Goal: Task Accomplishment & Management: Complete application form

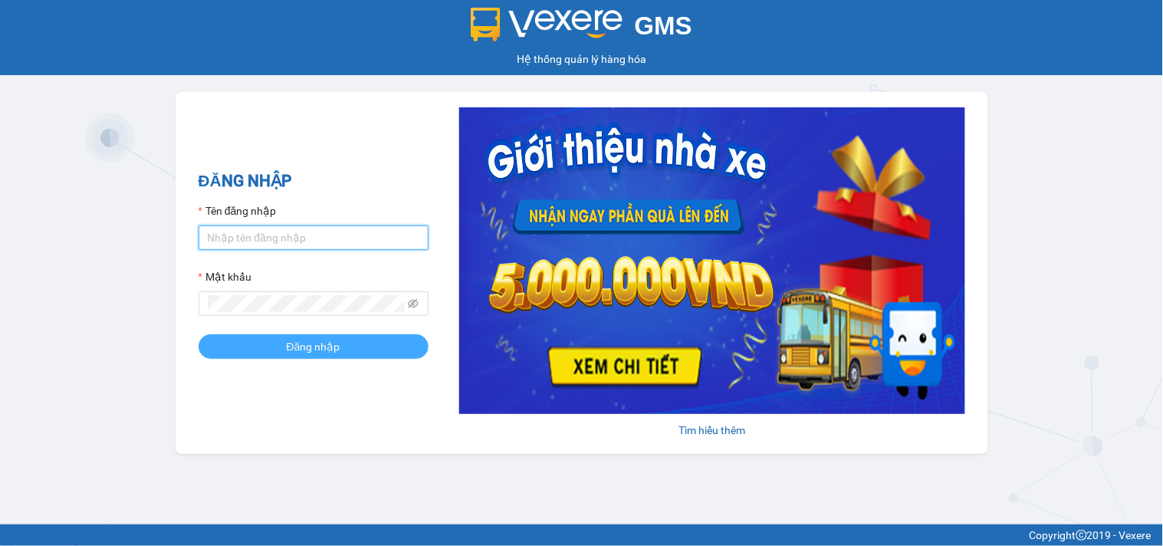
type input "tiendong.hungtoanphat"
click at [268, 339] on button "Đăng nhập" at bounding box center [314, 346] width 230 height 25
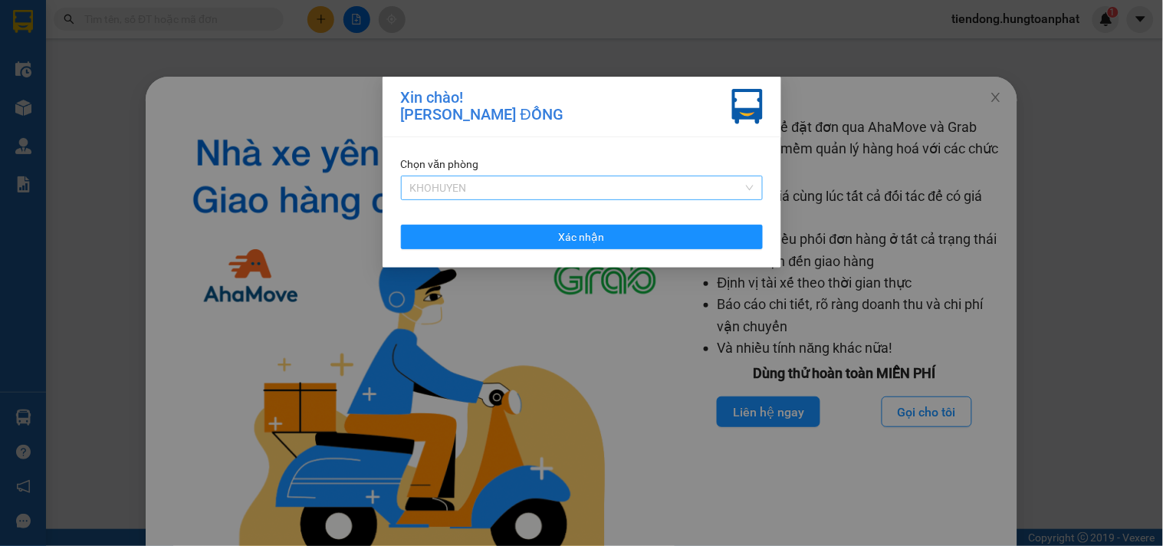
click at [531, 188] on span "KHOHUYEN" at bounding box center [582, 187] width 344 height 23
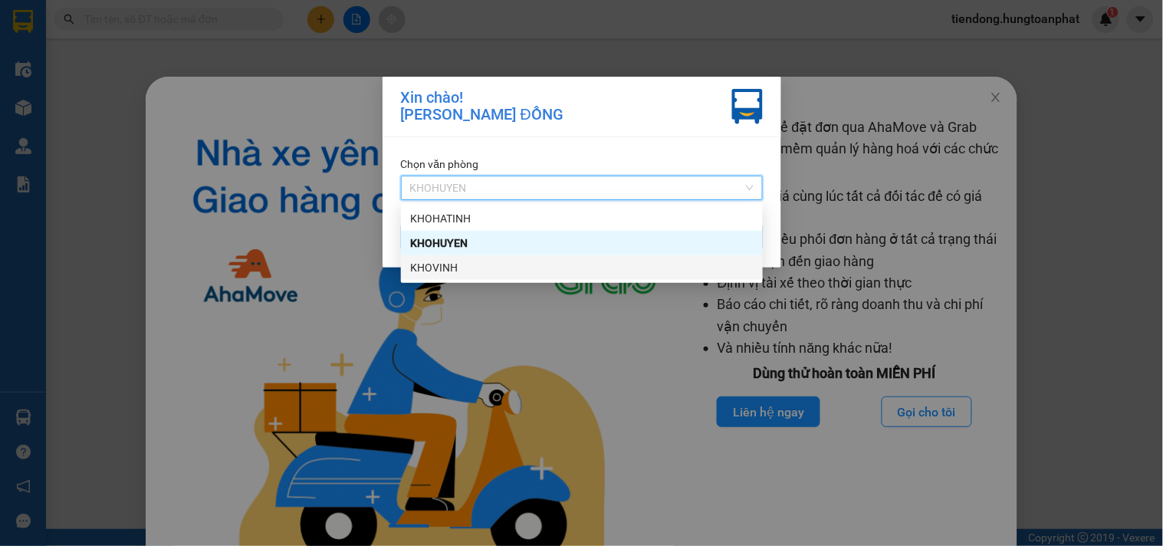
click at [489, 266] on div "KHOVINH" at bounding box center [582, 267] width 344 height 17
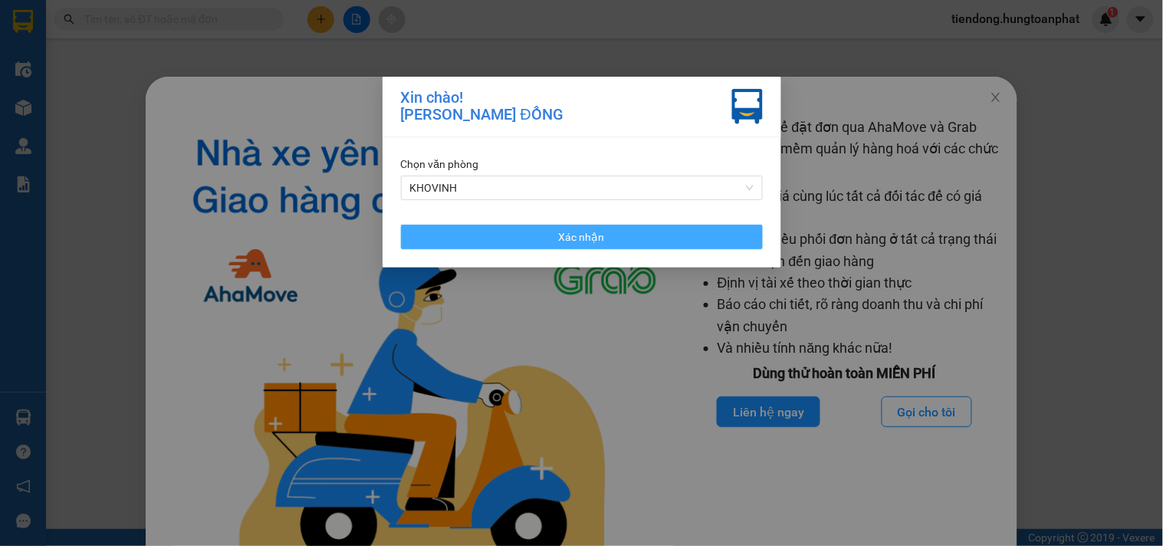
click at [517, 246] on button "Xác nhận" at bounding box center [582, 237] width 362 height 25
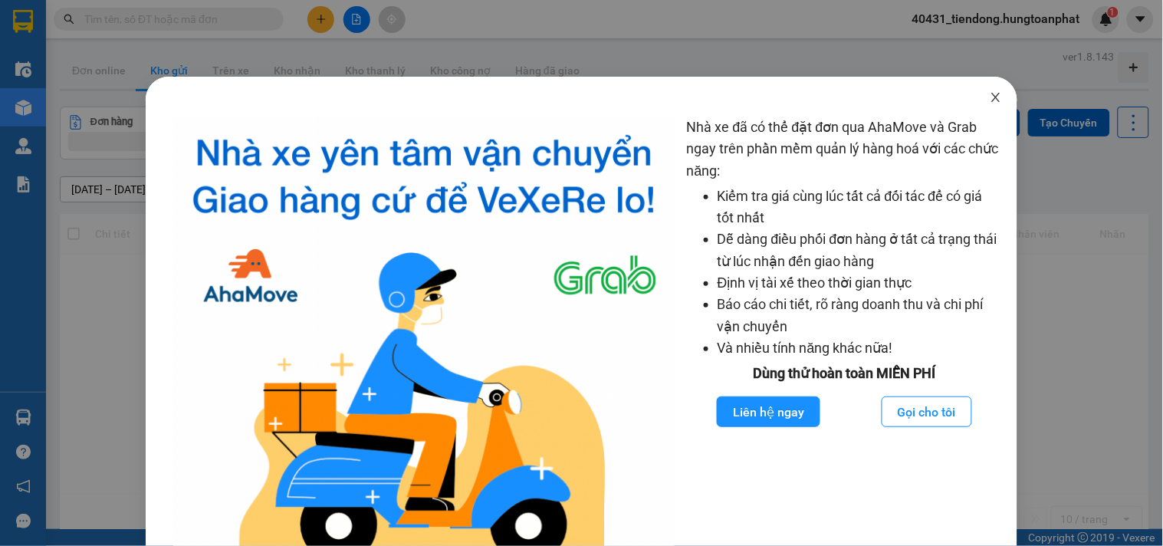
click at [990, 96] on icon "close" at bounding box center [996, 97] width 12 height 12
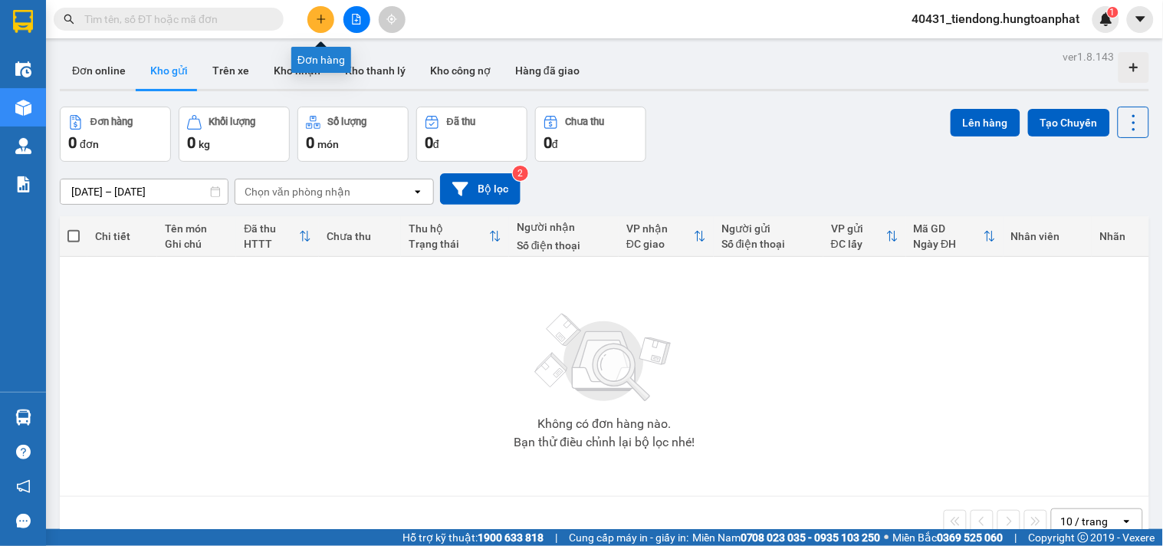
click at [321, 23] on icon "plus" at bounding box center [321, 19] width 1 height 8
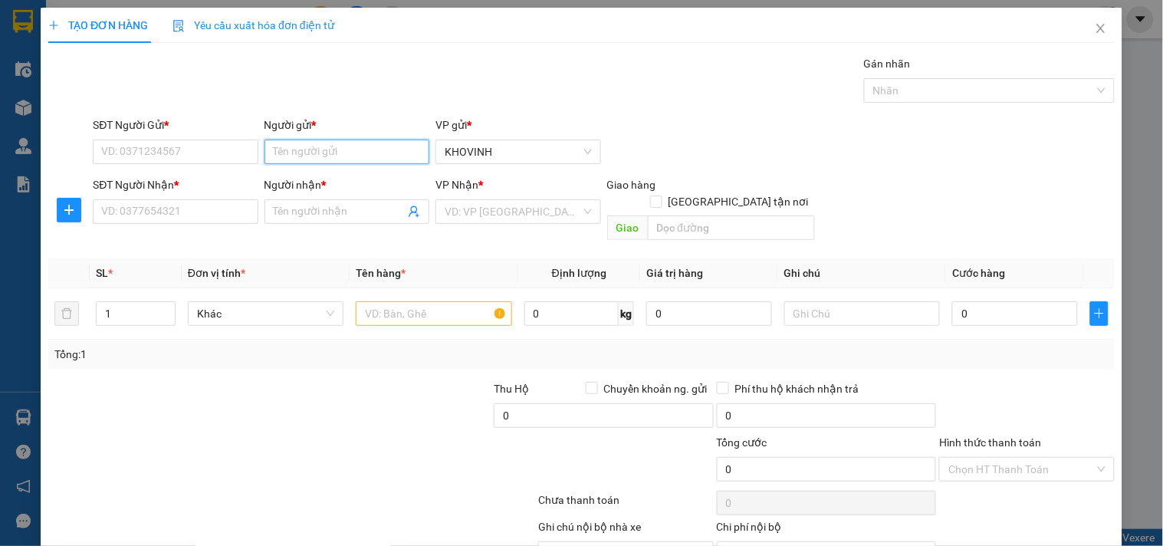
click at [353, 154] on input "Người gửi *" at bounding box center [347, 152] width 165 height 25
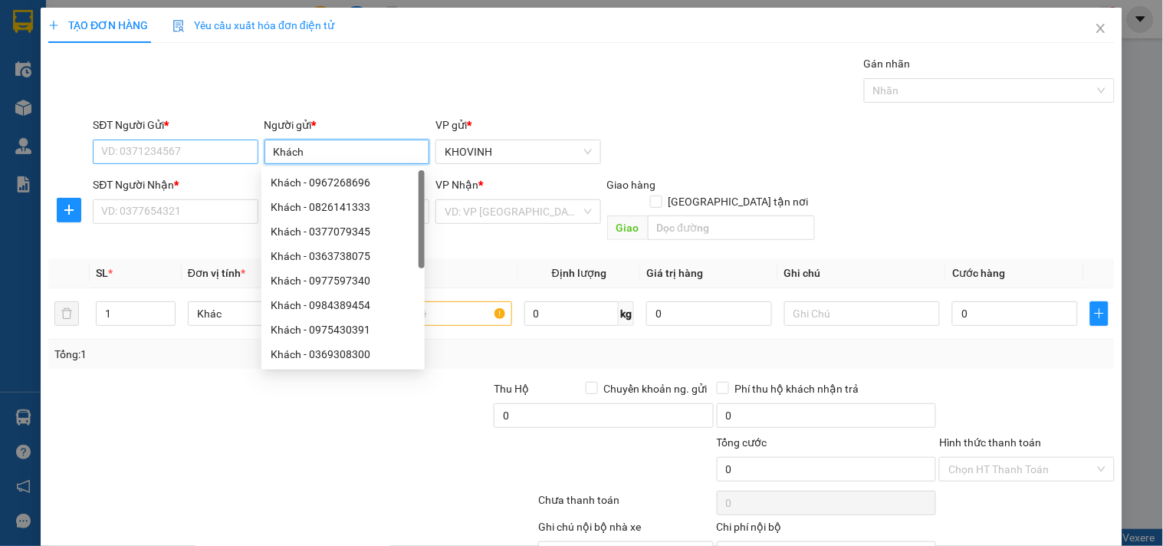
type input "Khách"
click at [171, 143] on input "SĐT Người Gửi *" at bounding box center [175, 152] width 165 height 25
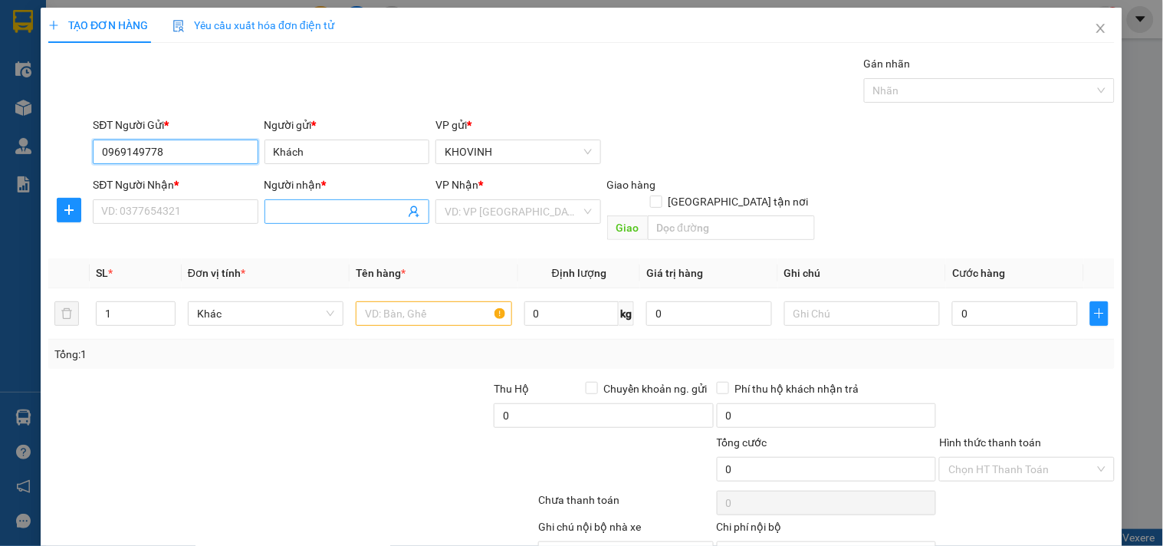
type input "0969149778"
click at [321, 207] on input "Người nhận *" at bounding box center [339, 211] width 131 height 17
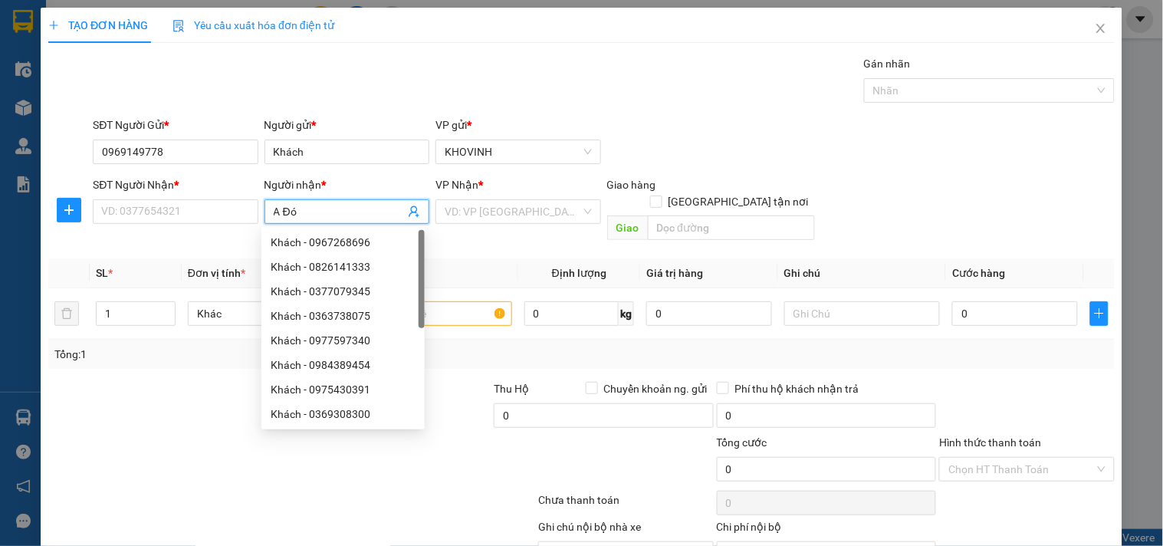
type input "A Đóa"
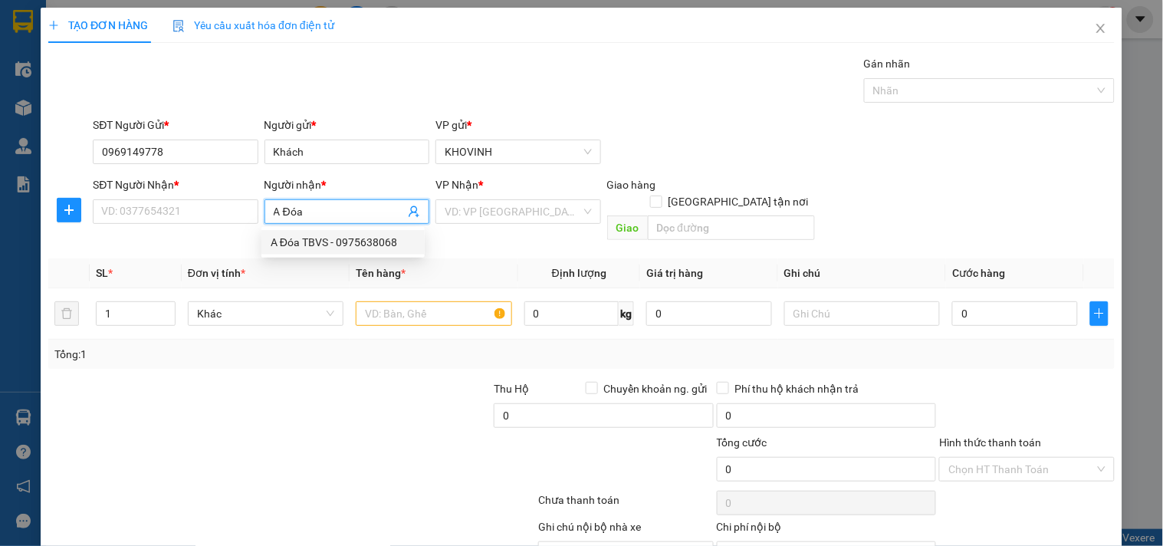
click at [345, 232] on div "A Đóa TBVS - 0975638068" at bounding box center [343, 242] width 163 height 25
type input "0975638068"
type input "A Đóa TBVS"
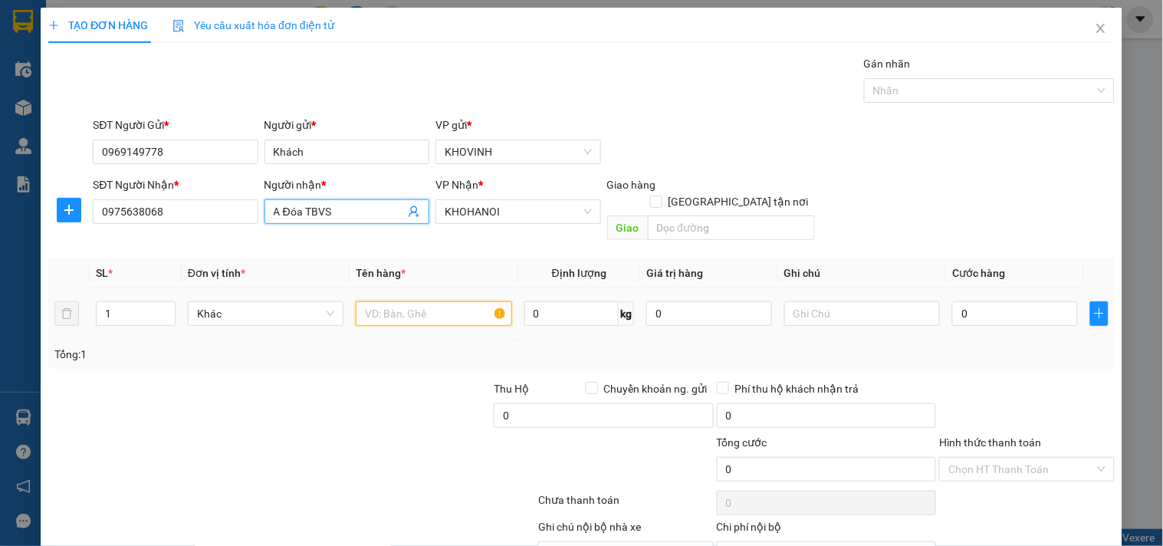
click at [439, 301] on input "text" at bounding box center [434, 313] width 156 height 25
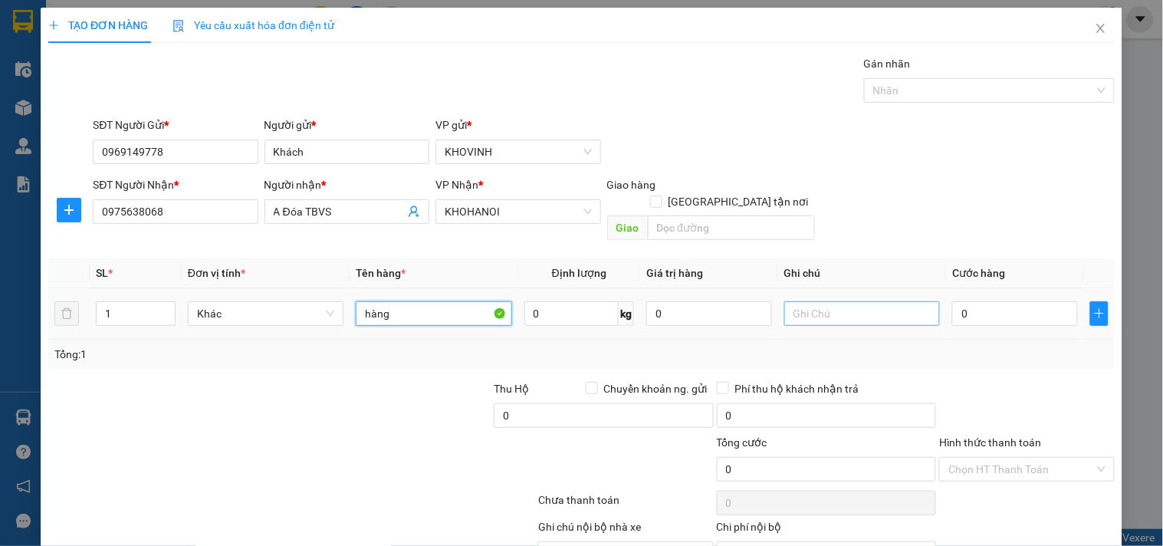
type input "hàng"
click at [821, 301] on input "text" at bounding box center [863, 313] width 156 height 25
type input "1 bệt hoàn"
click at [1018, 301] on input "0" at bounding box center [1015, 313] width 126 height 25
type input "1"
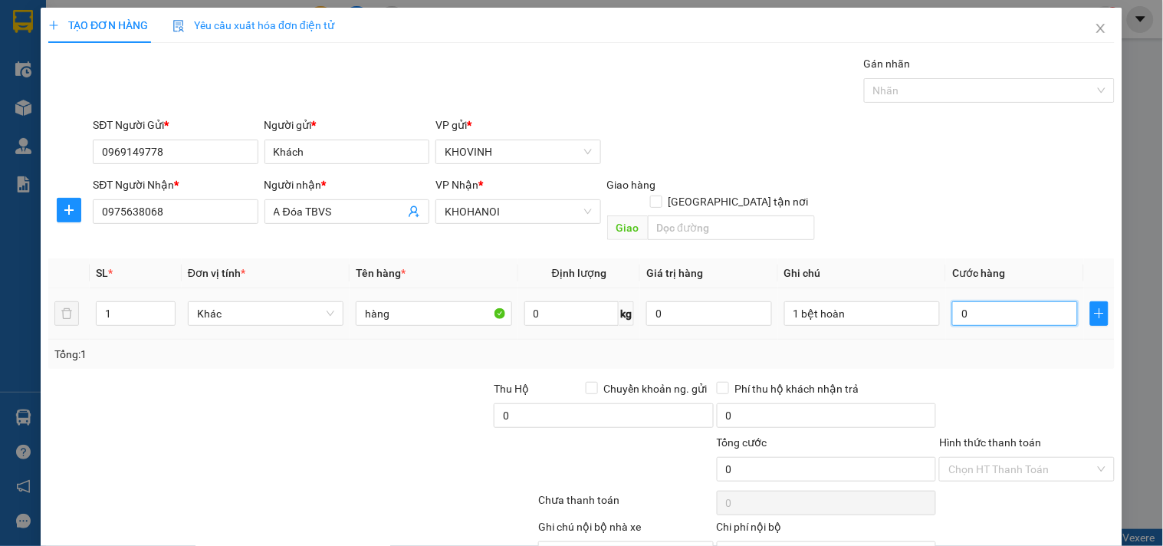
type input "1"
type input "15"
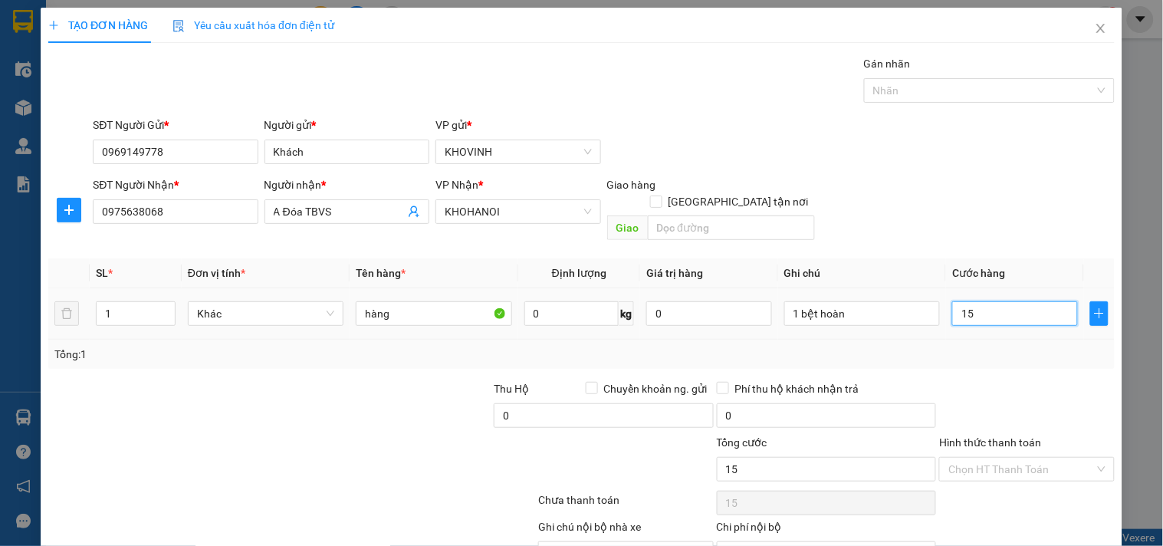
type input "150"
type input "1.500"
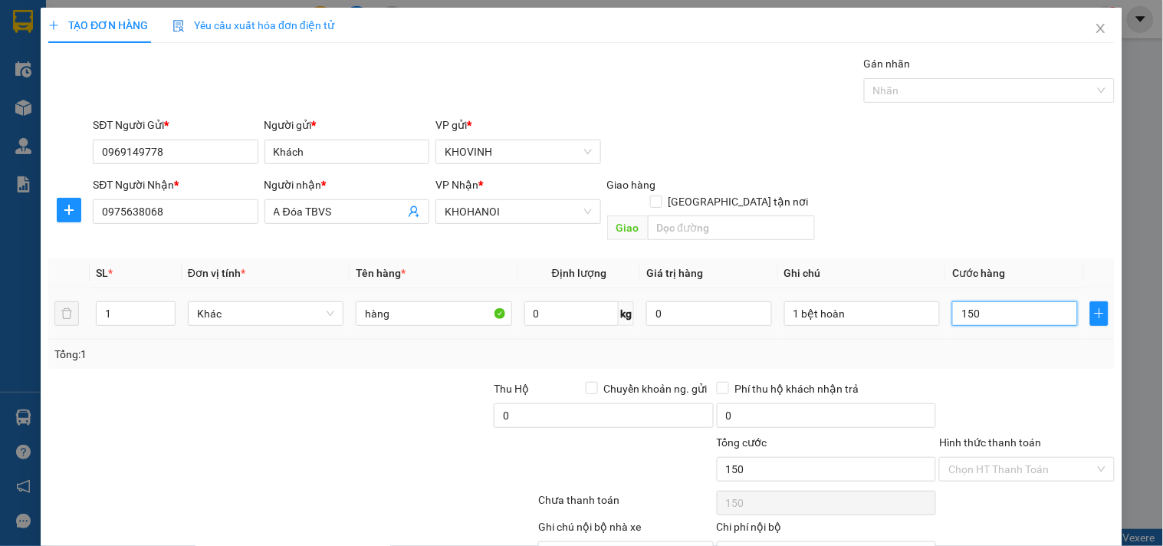
type input "1.500"
type input "15.000"
type input "150.000"
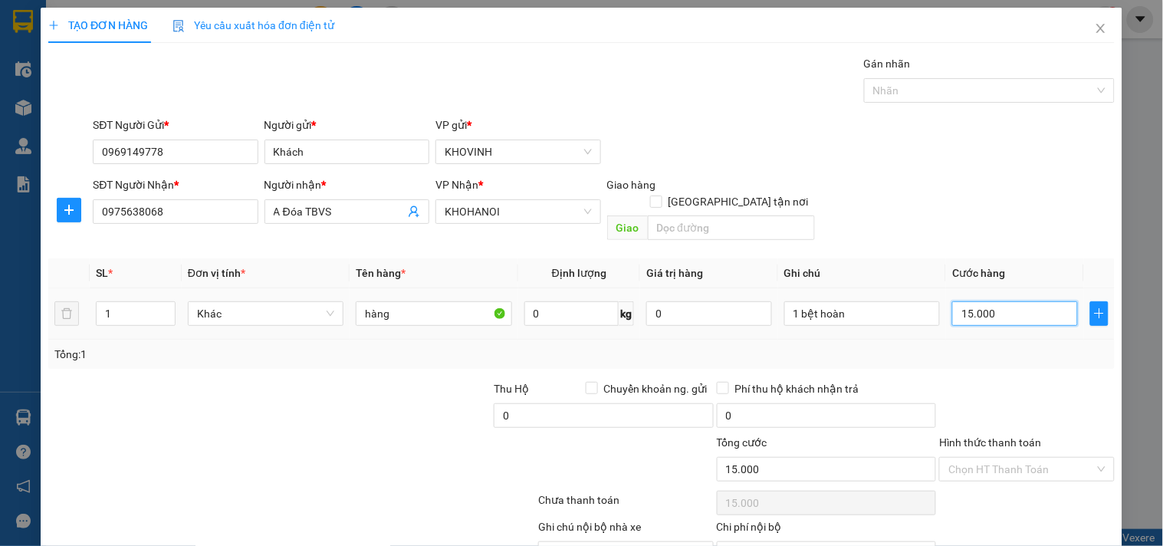
type input "150.000"
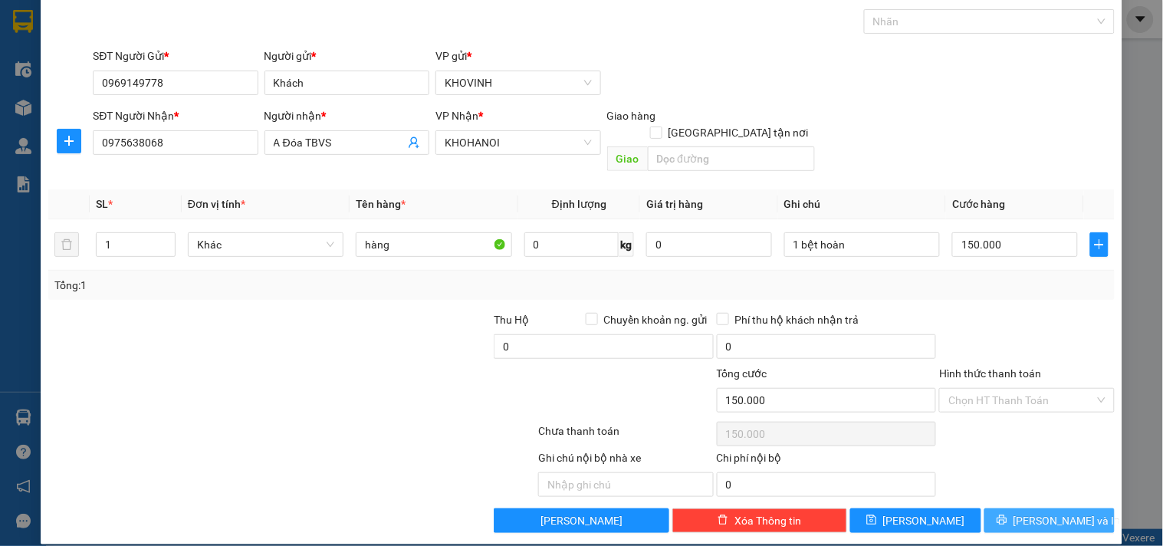
click at [1045, 512] on span "[PERSON_NAME] và In" at bounding box center [1067, 520] width 107 height 17
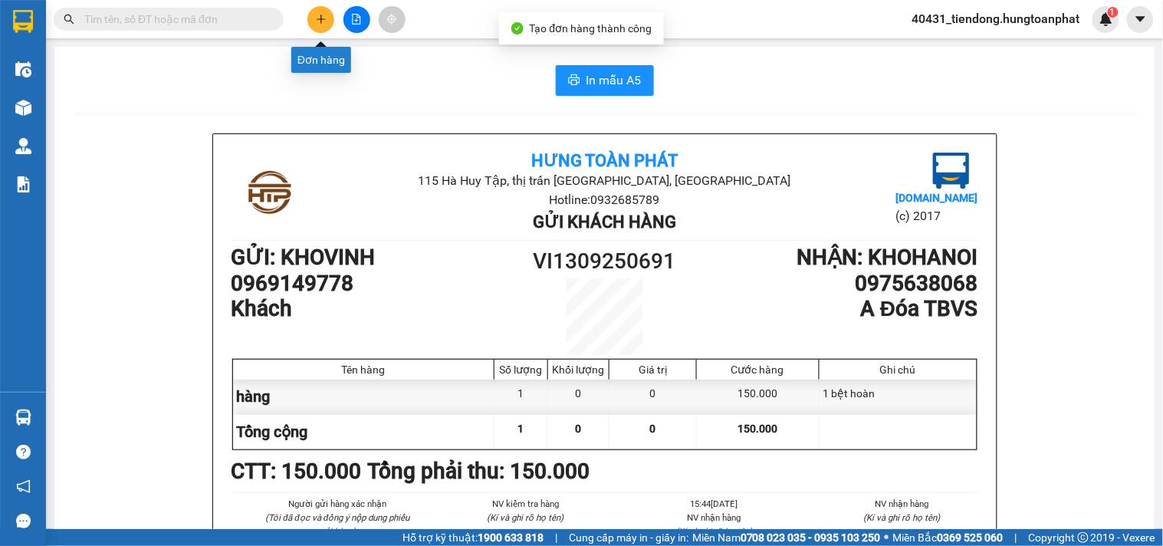
click at [311, 21] on button at bounding box center [321, 19] width 27 height 27
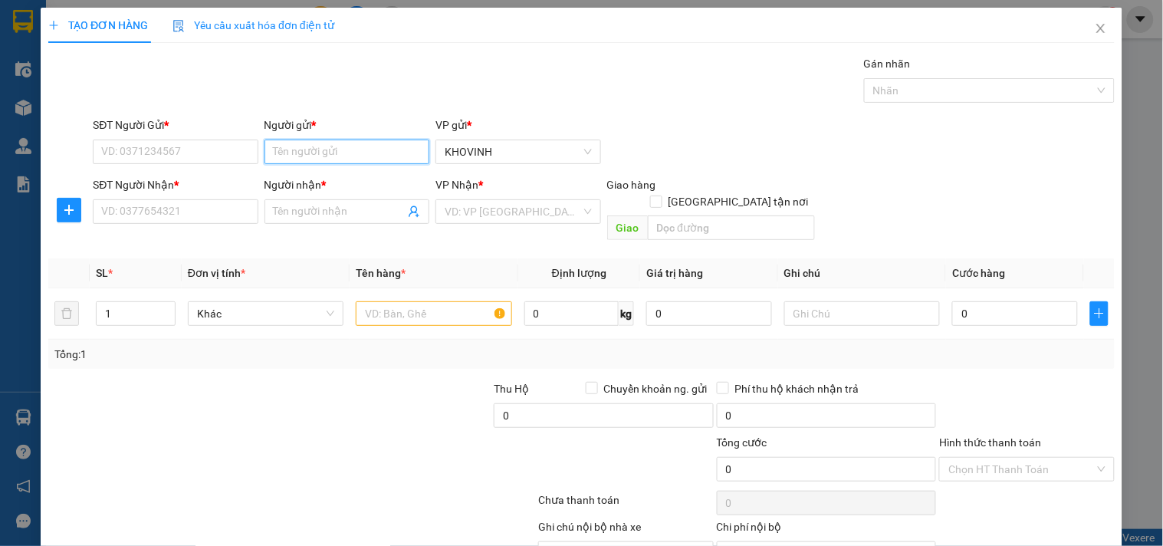
click at [323, 153] on input "Người gửi *" at bounding box center [347, 152] width 165 height 25
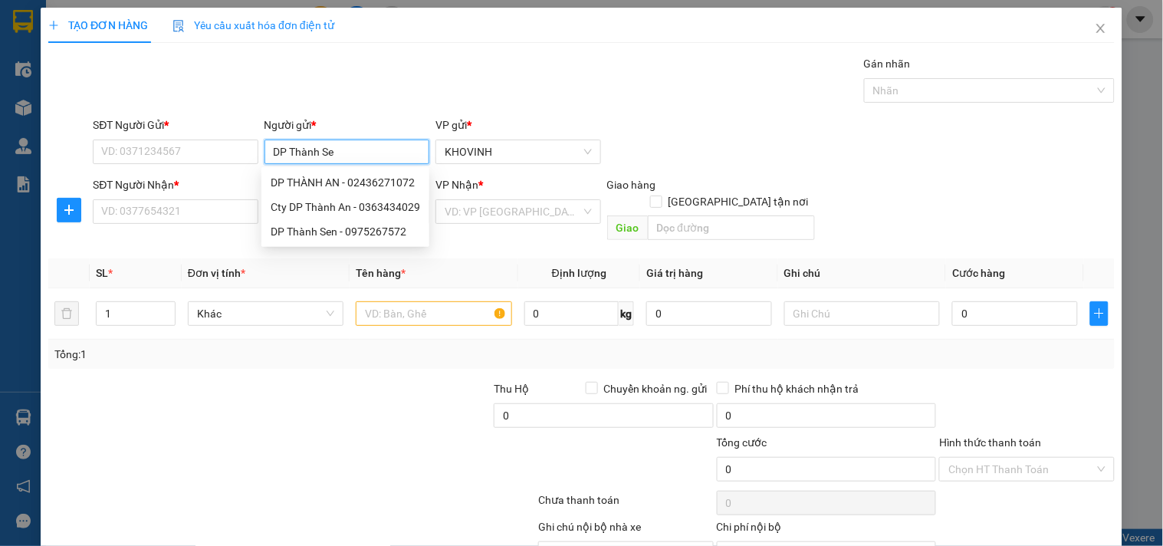
type input "DP [PERSON_NAME]"
click at [328, 179] on div "DP Thành Sen - 0975267572" at bounding box center [343, 182] width 145 height 17
type input "0975267572"
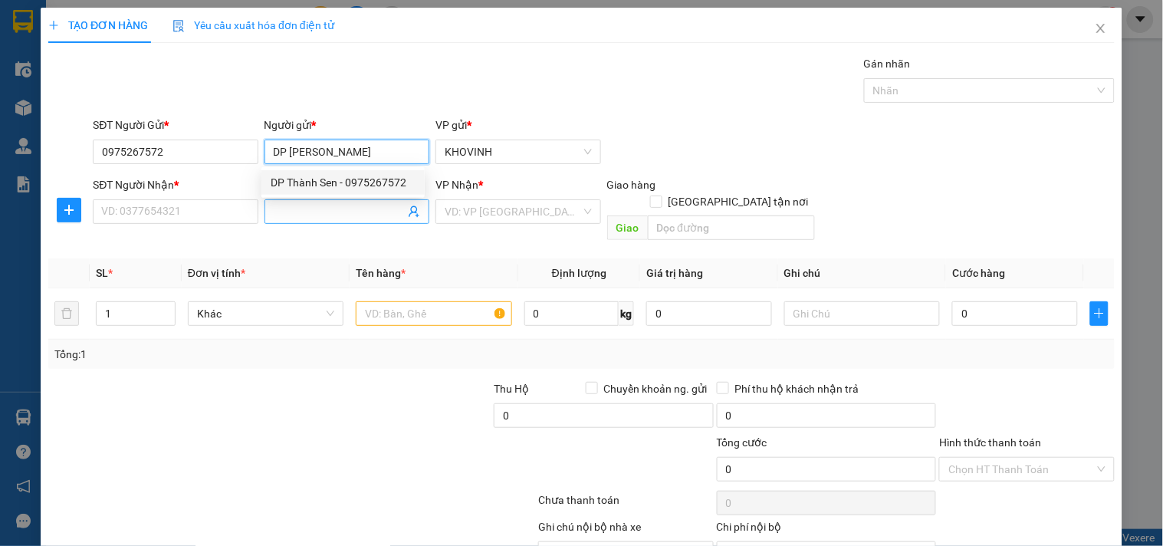
type input "DP [PERSON_NAME]"
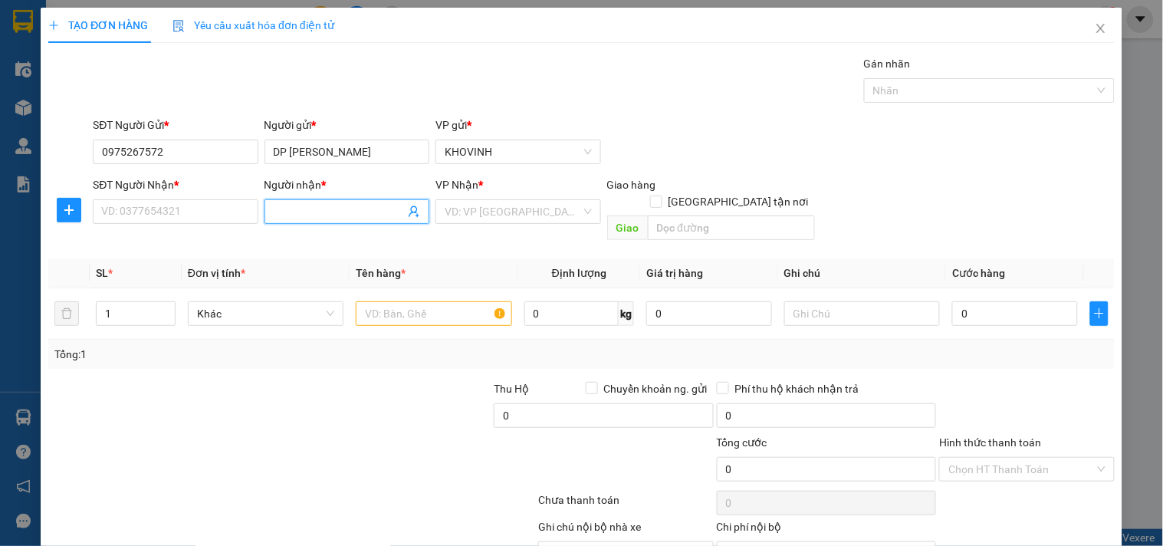
click at [319, 213] on input "Người nhận *" at bounding box center [339, 211] width 131 height 17
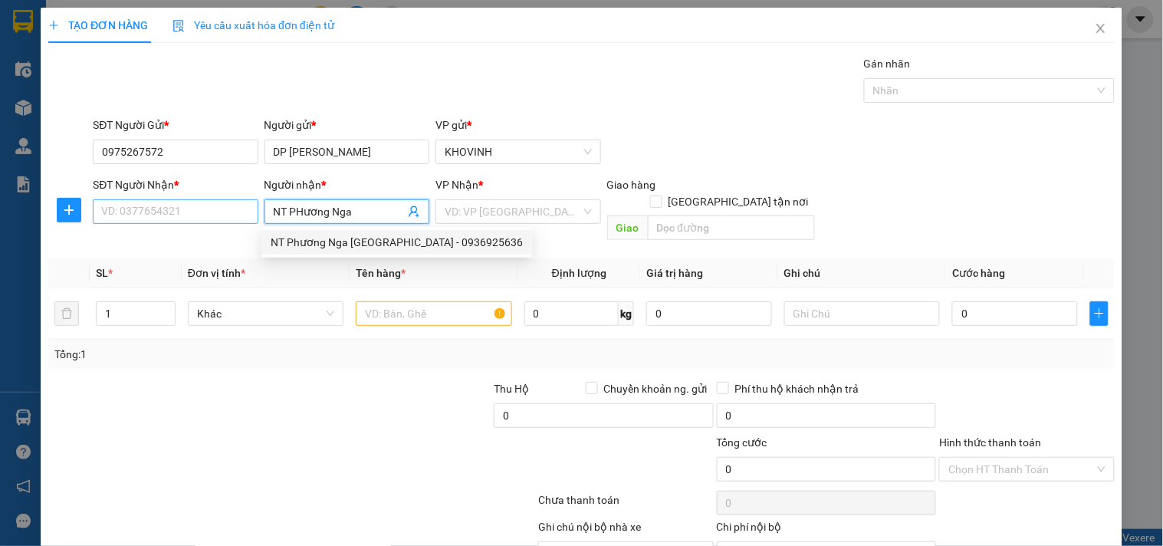
type input "NT PHương Nga"
click at [227, 209] on input "SĐT Người Nhận *" at bounding box center [175, 211] width 165 height 25
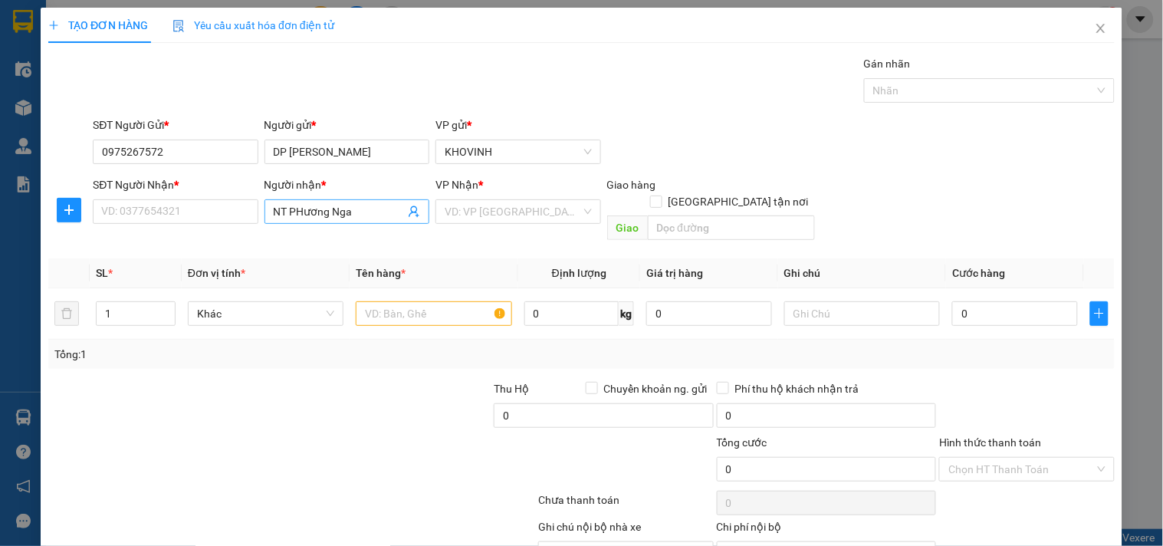
click at [359, 217] on input "NT PHương Nga" at bounding box center [339, 211] width 131 height 17
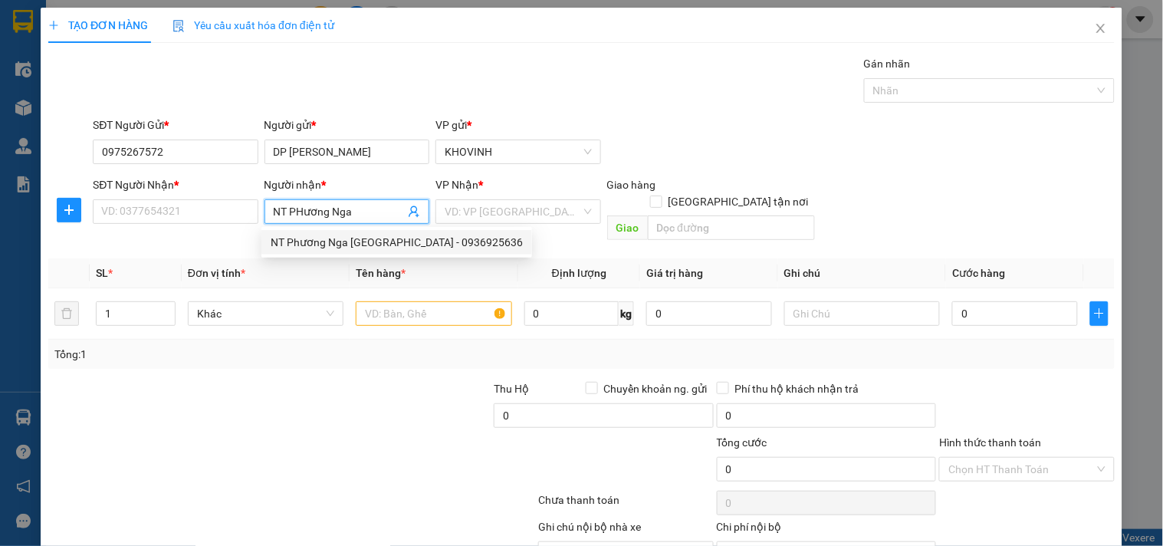
click at [357, 248] on div "NT Phương Nga [GEOGRAPHIC_DATA] - 0936925636" at bounding box center [397, 242] width 252 height 17
type input "0936925636"
type input "NT Phương Nga [GEOGRAPHIC_DATA]"
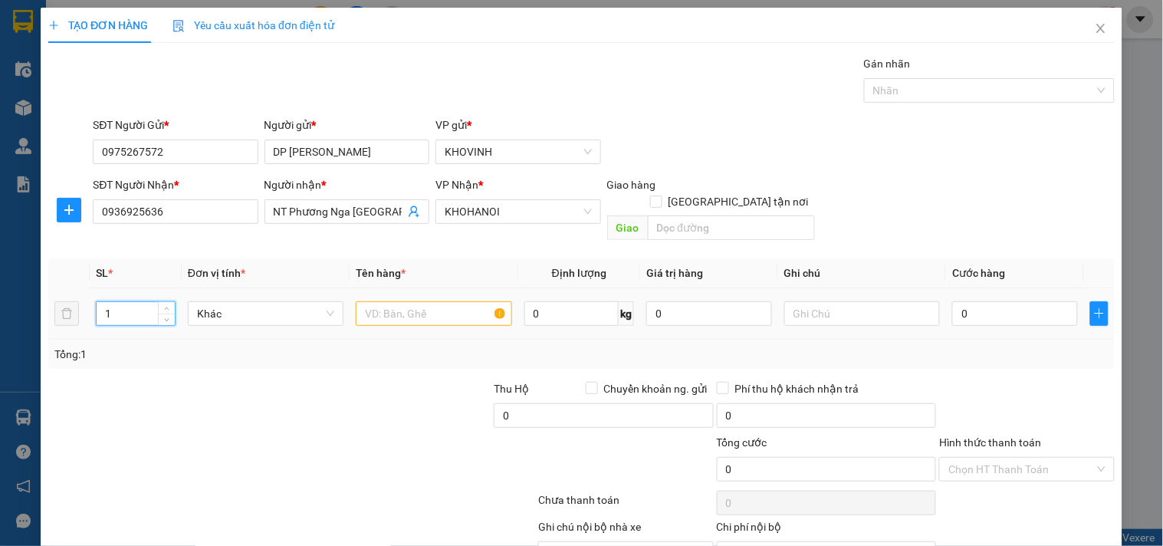
click at [69, 292] on tr "1 Khác 0 kg 0 0" at bounding box center [581, 313] width 1067 height 51
type input "3"
click at [399, 308] on input "text" at bounding box center [434, 313] width 156 height 25
type input "hàng"
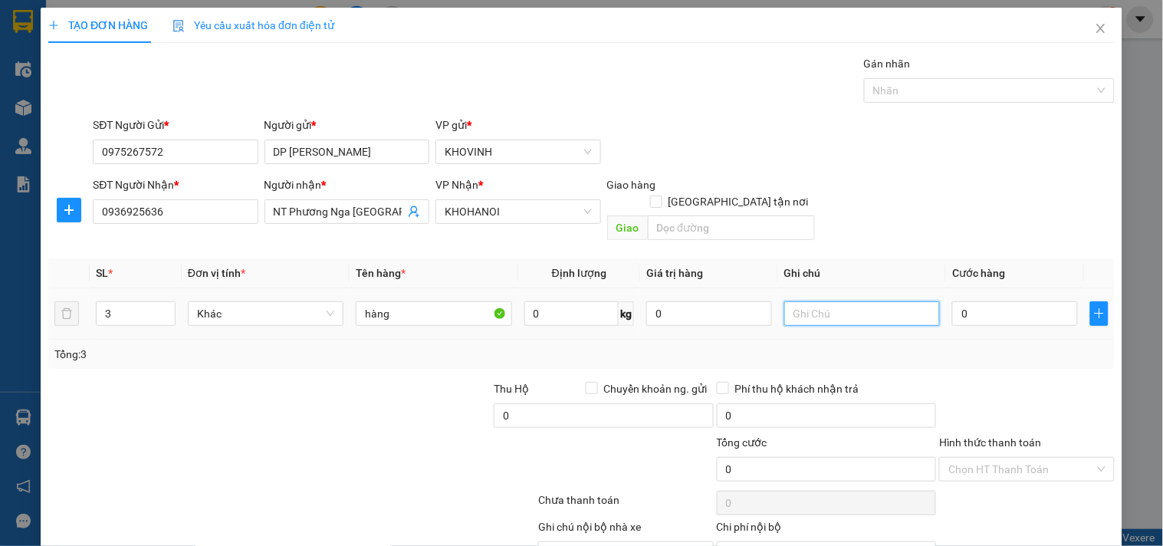
click at [823, 301] on input "text" at bounding box center [863, 313] width 156 height 25
type input "cước đến HN"
click at [991, 301] on input "0" at bounding box center [1015, 313] width 126 height 25
type input "6"
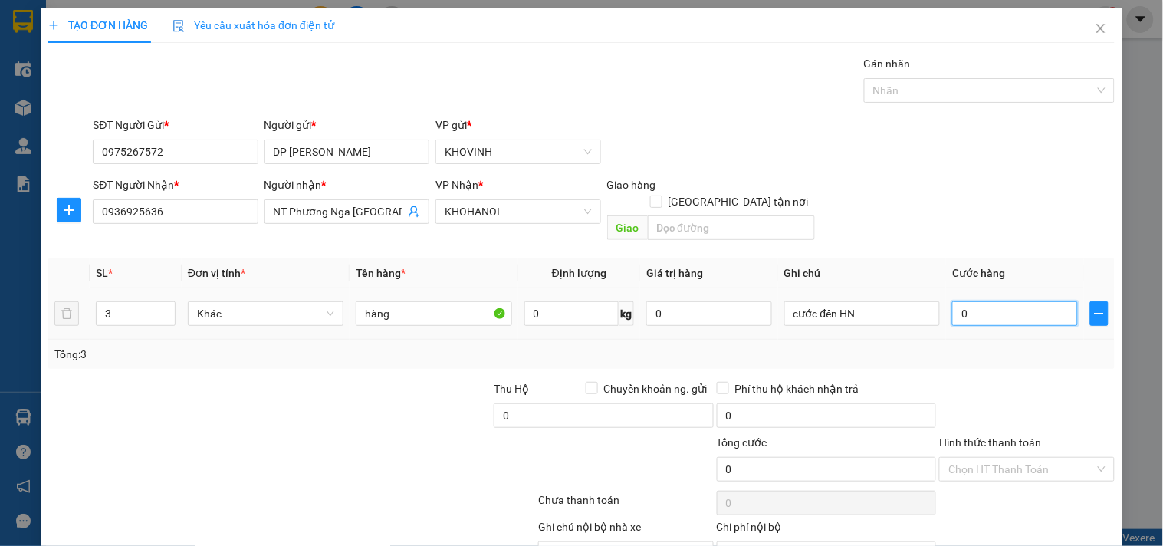
type input "6"
type input "60"
type input "600"
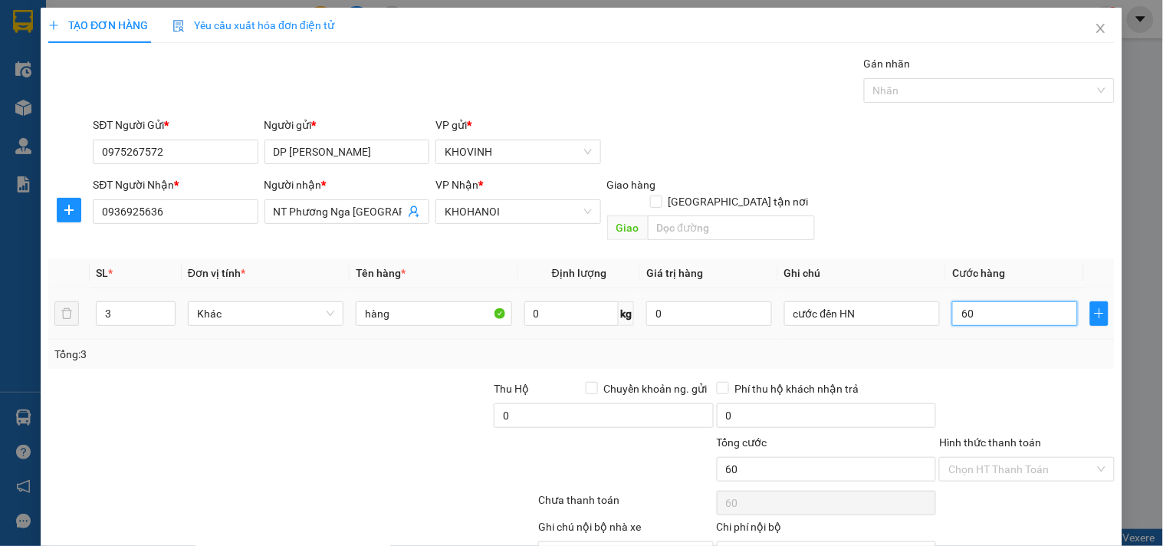
type input "600"
type input "6.000"
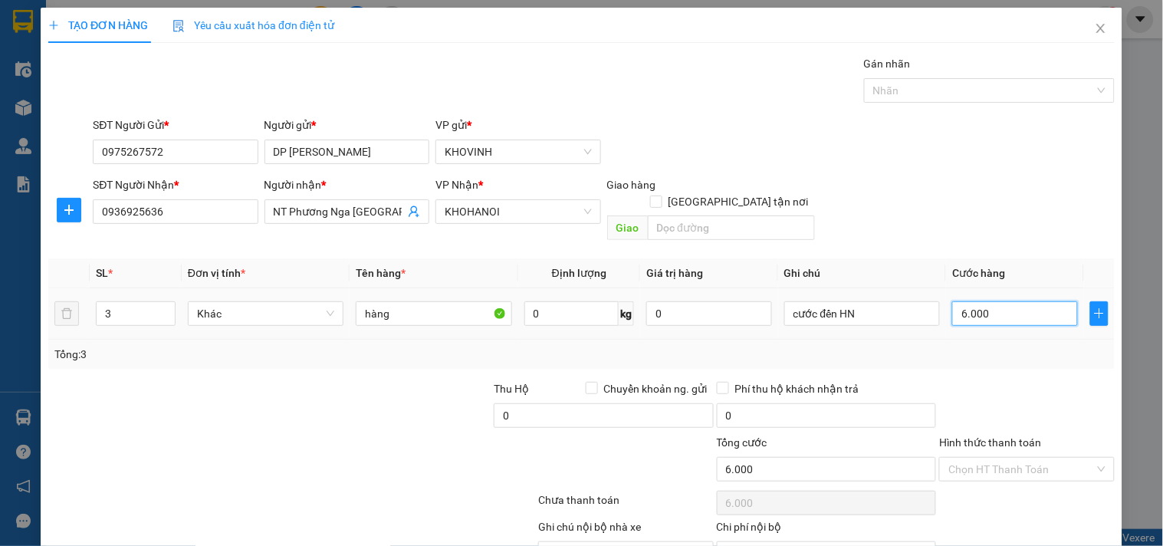
type input "60.000"
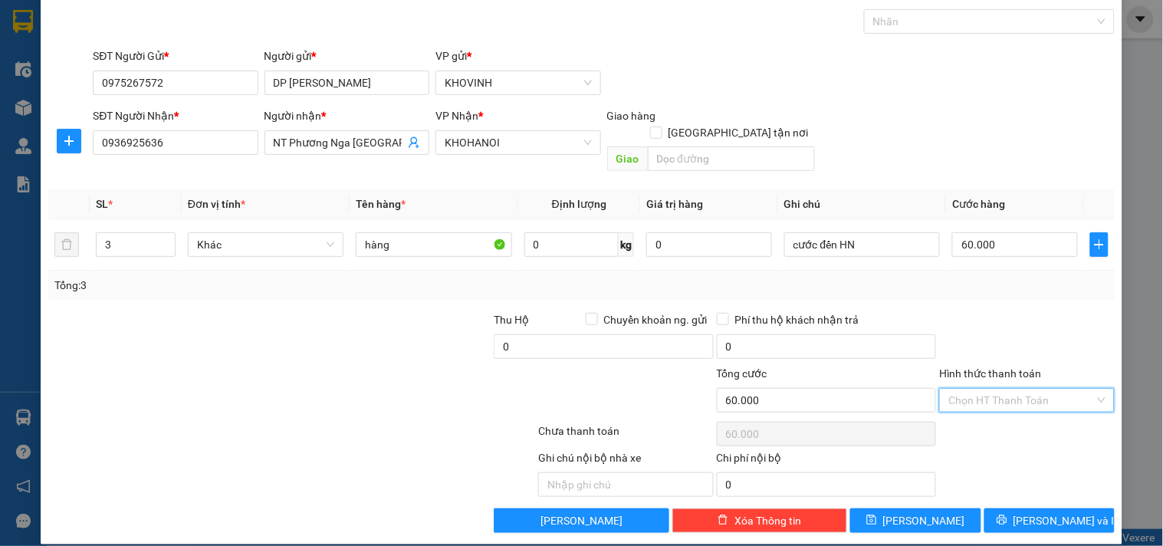
click at [1041, 389] on input "Hình thức thanh toán" at bounding box center [1022, 400] width 146 height 23
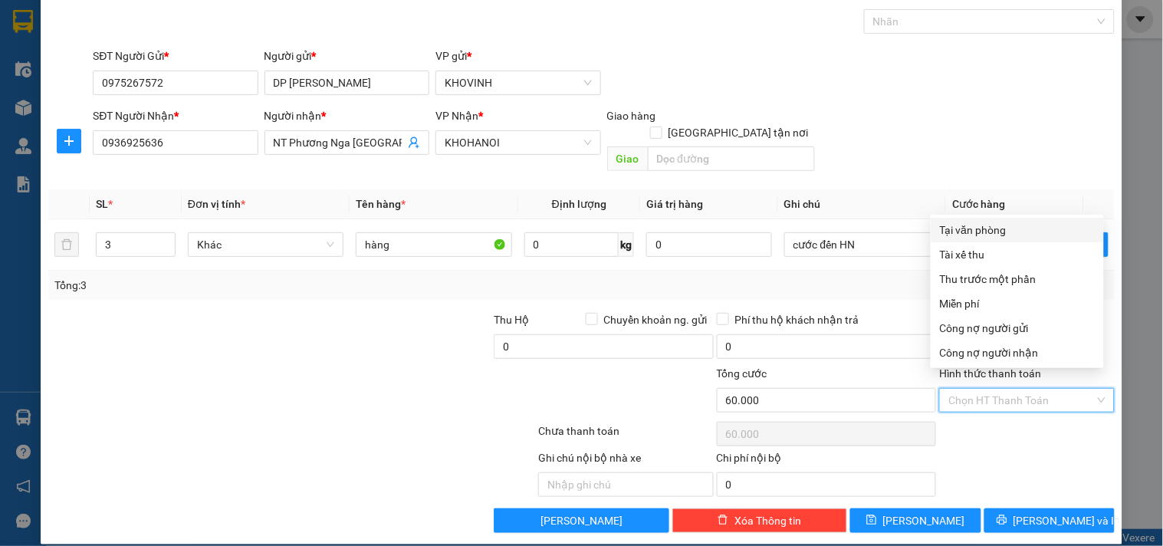
click at [962, 229] on div "Tại văn phòng" at bounding box center [1017, 230] width 155 height 17
type input "0"
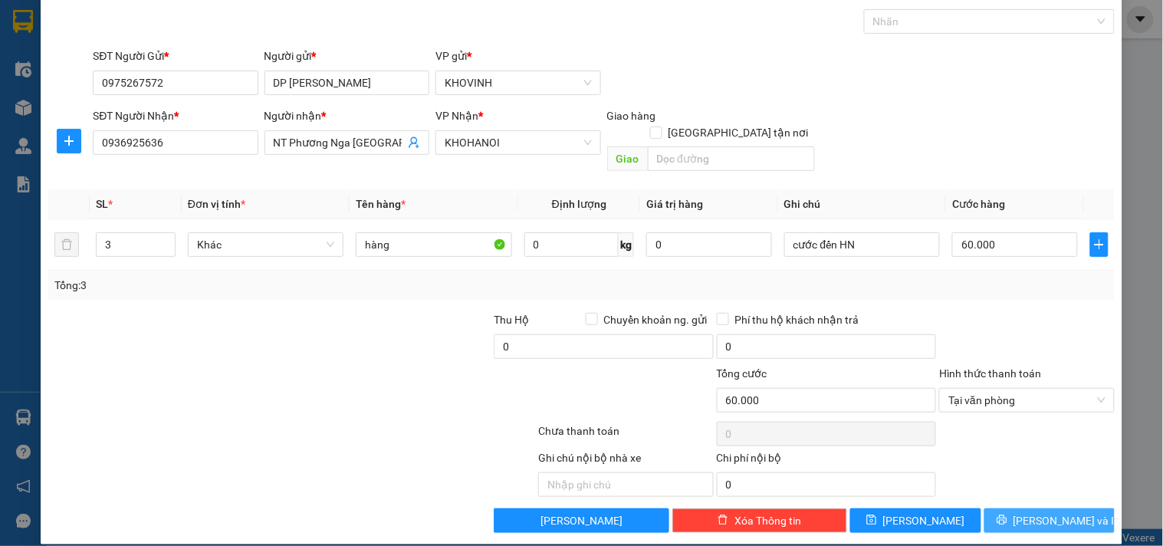
click at [1045, 512] on span "[PERSON_NAME] và In" at bounding box center [1067, 520] width 107 height 17
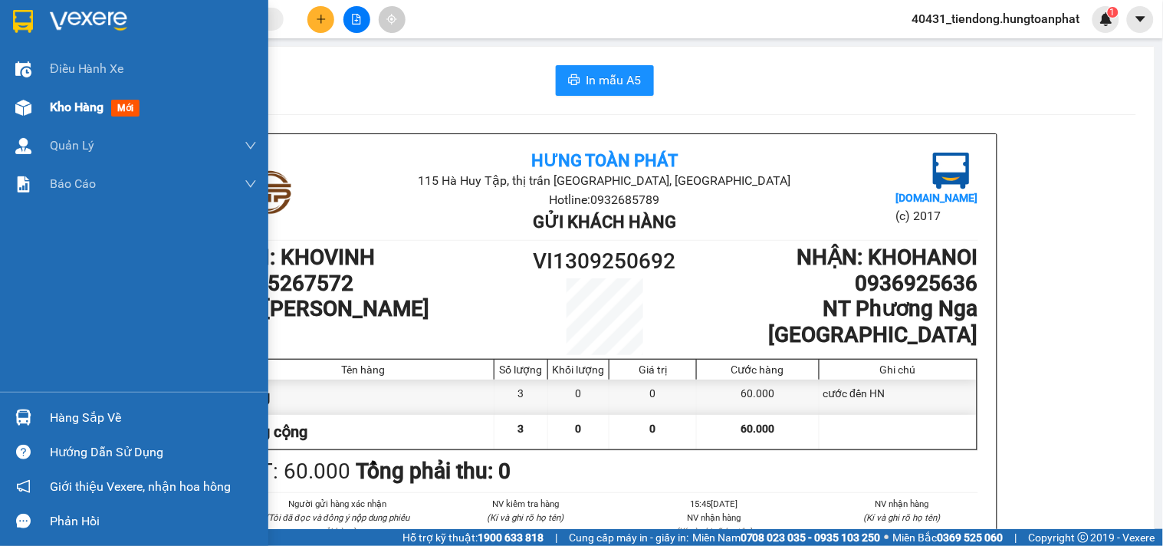
click at [73, 110] on span "Kho hàng" at bounding box center [77, 107] width 54 height 15
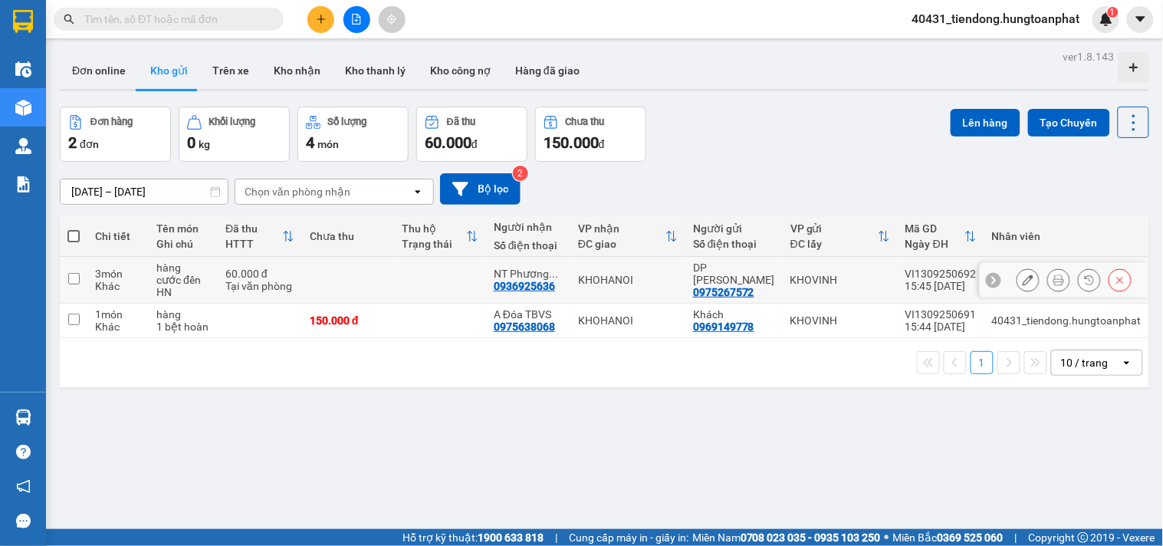
click at [75, 278] on input "checkbox" at bounding box center [74, 279] width 12 height 12
checkbox input "true"
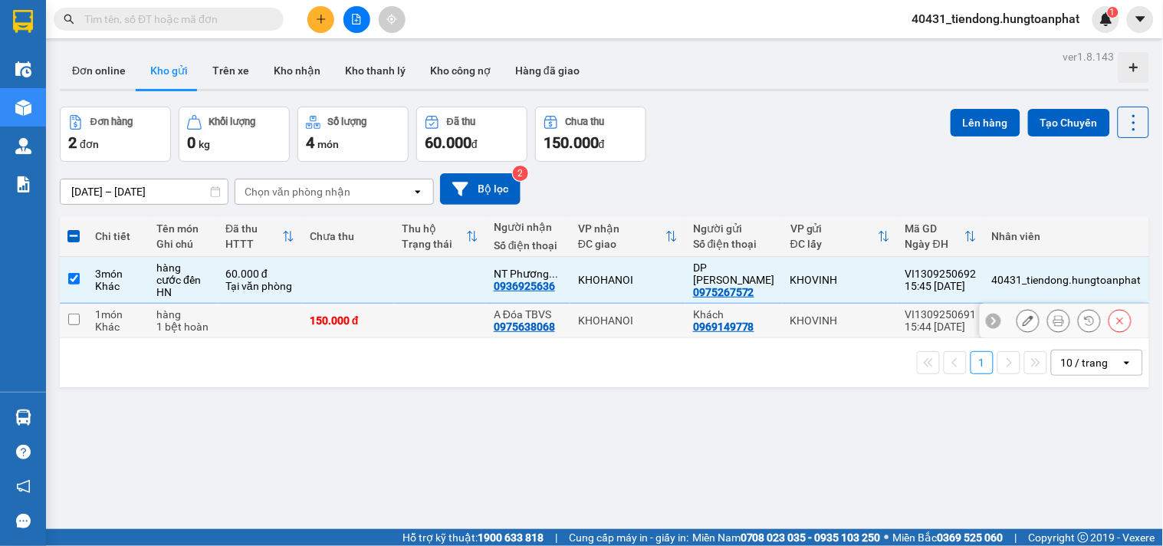
click at [70, 311] on td at bounding box center [74, 321] width 28 height 35
checkbox input "true"
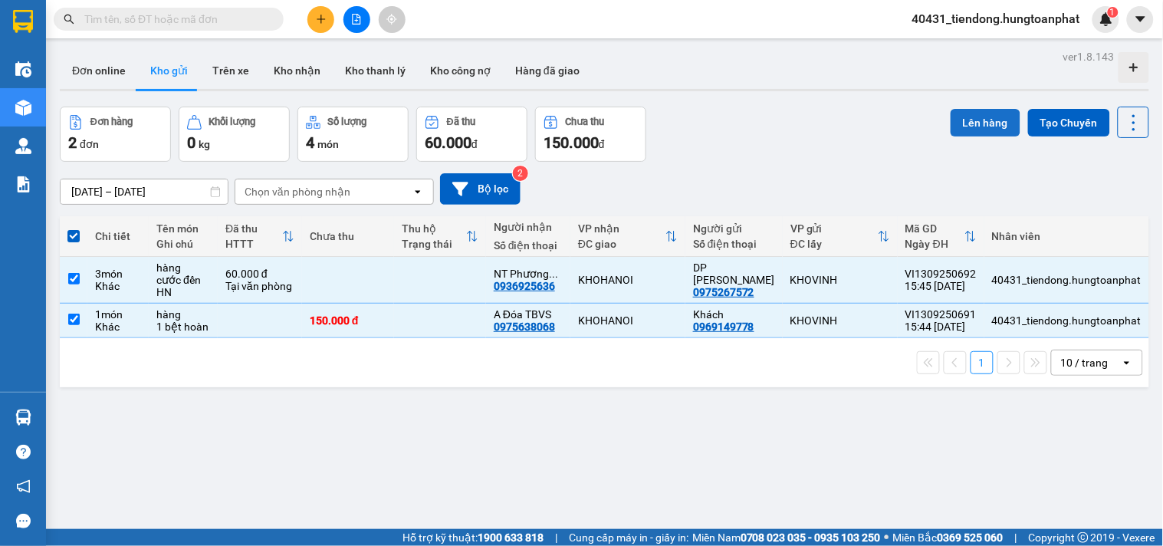
click at [951, 117] on button "Lên hàng" at bounding box center [986, 123] width 70 height 28
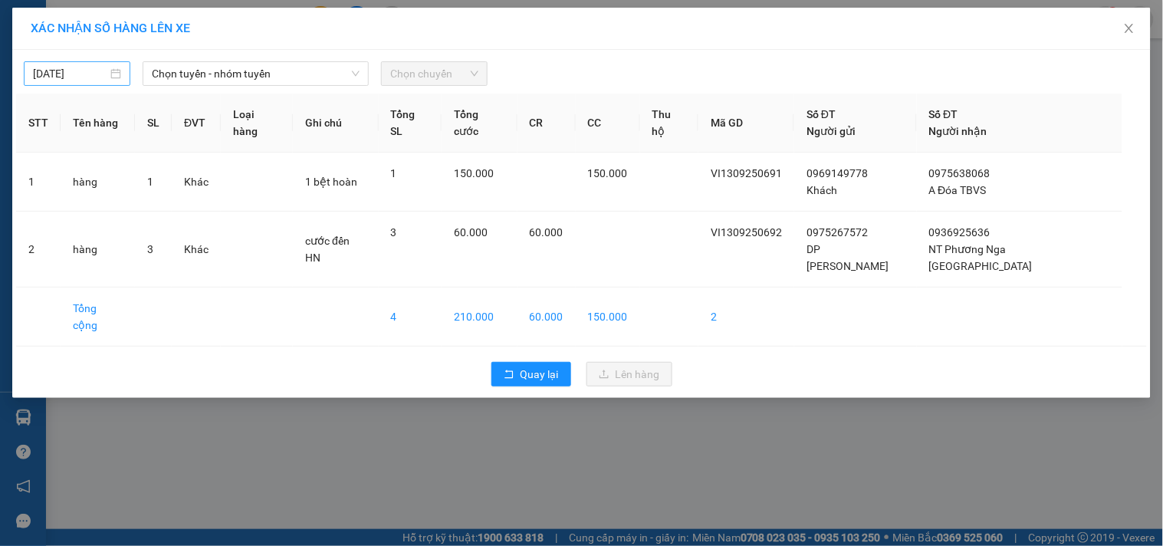
type input "[DATE]"
click at [81, 74] on input "[DATE]" at bounding box center [70, 73] width 74 height 17
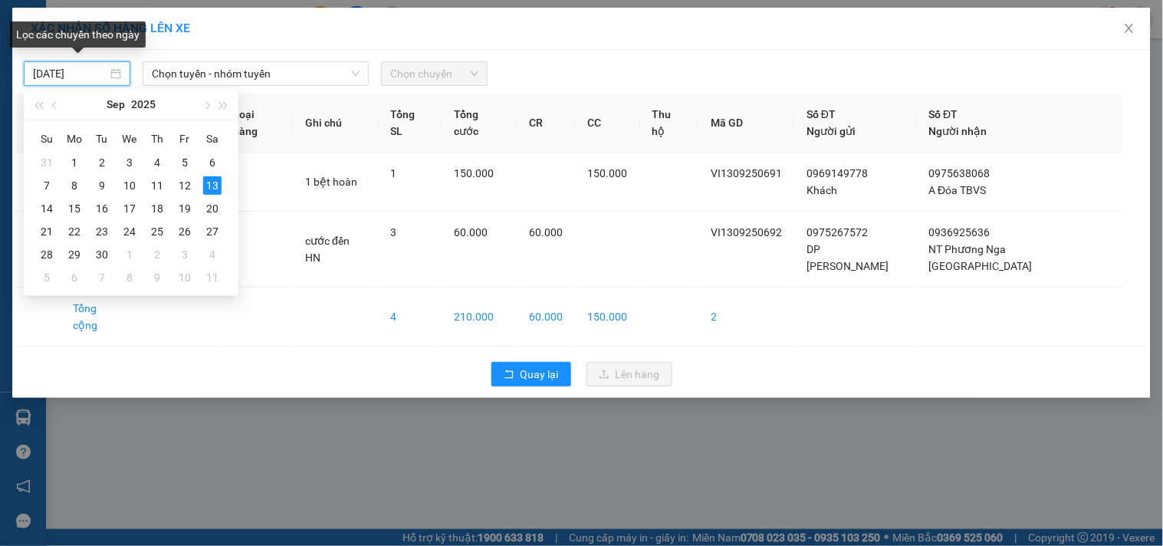
click at [81, 74] on input "[DATE]" at bounding box center [70, 73] width 74 height 17
click at [219, 66] on span "Chọn tuyến - nhóm tuyến" at bounding box center [256, 73] width 208 height 23
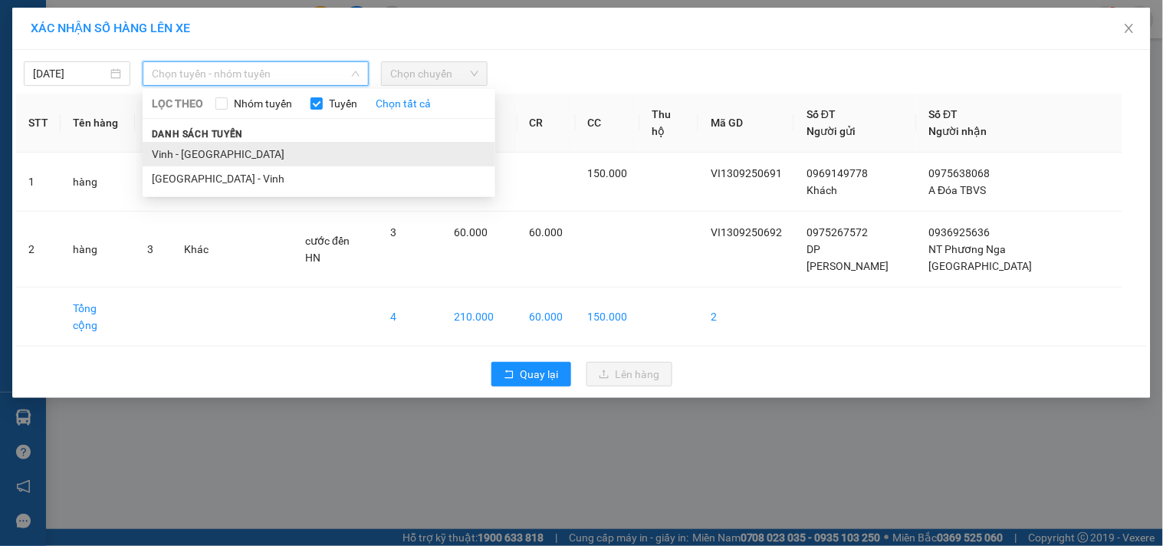
click at [215, 150] on li "Vinh - [GEOGRAPHIC_DATA]" at bounding box center [319, 154] width 353 height 25
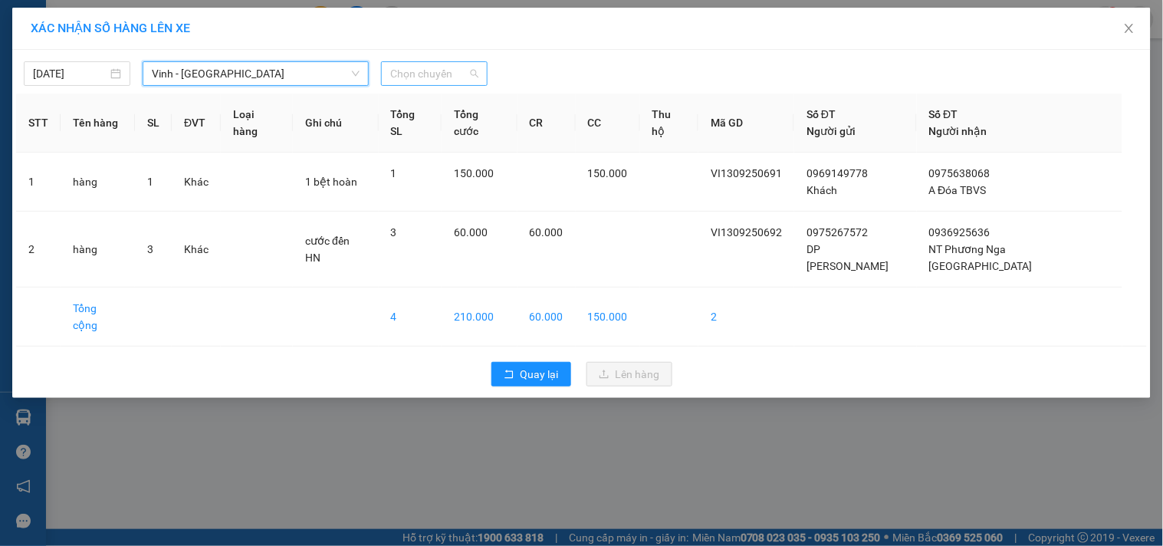
click at [423, 70] on span "Chọn chuyến" at bounding box center [434, 73] width 88 height 23
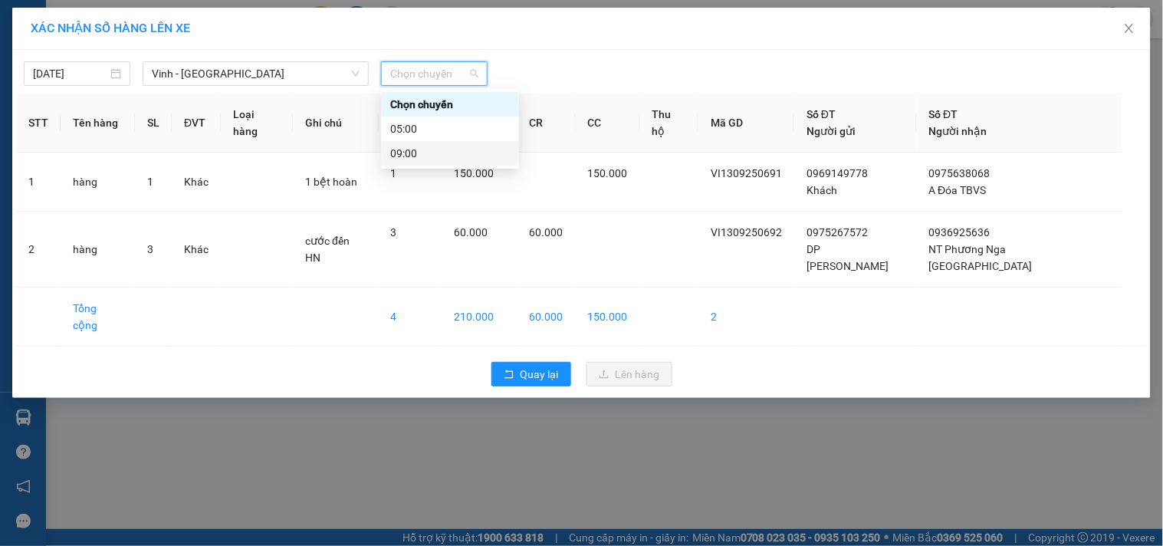
drag, startPoint x: 426, startPoint y: 153, endPoint x: 474, endPoint y: 107, distance: 66.2
click at [426, 151] on div "09:00" at bounding box center [450, 153] width 120 height 17
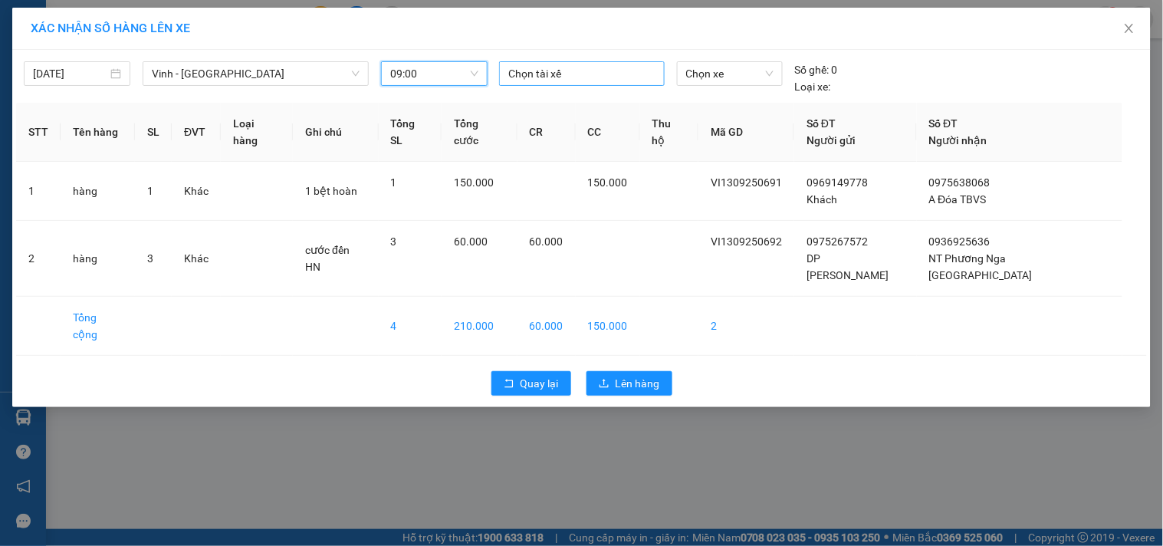
click at [530, 81] on div at bounding box center [581, 73] width 157 height 18
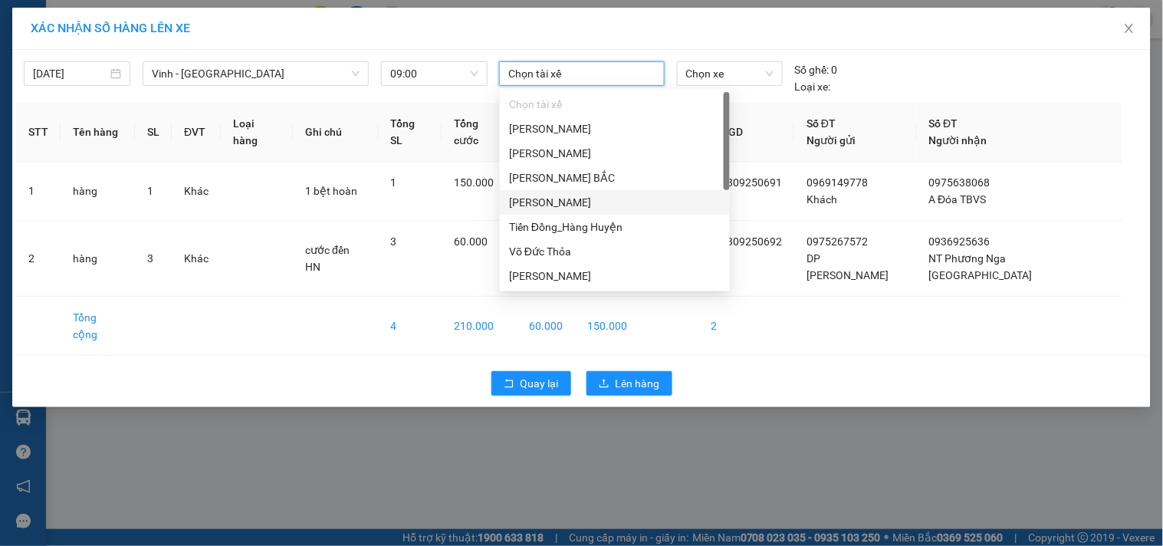
drag, startPoint x: 569, startPoint y: 198, endPoint x: 678, endPoint y: 149, distance: 119.4
click at [568, 197] on div "[PERSON_NAME]" at bounding box center [615, 202] width 212 height 17
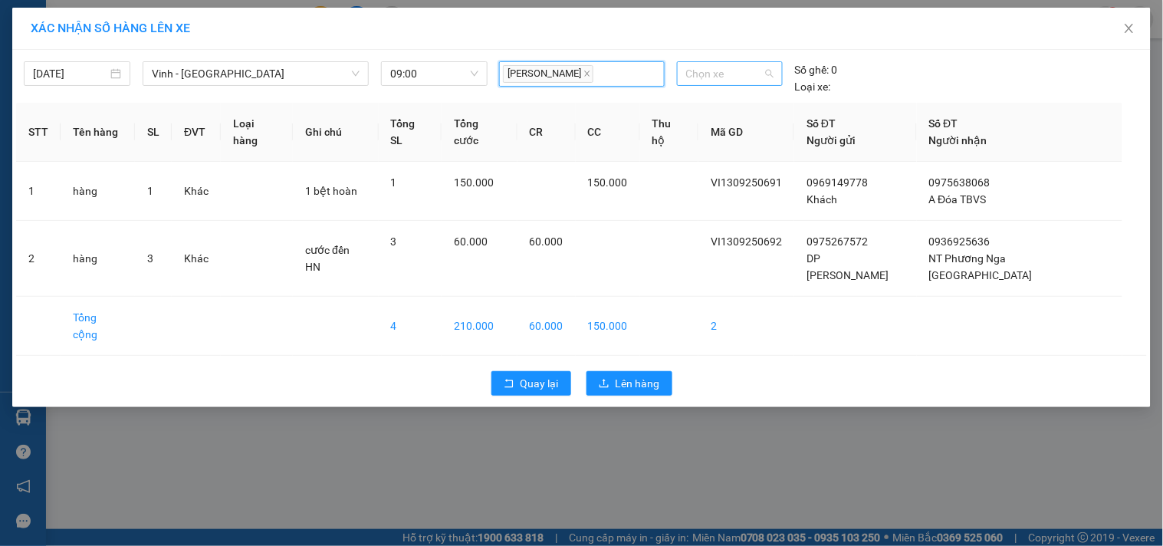
click at [741, 65] on span "Chọn xe" at bounding box center [729, 73] width 87 height 23
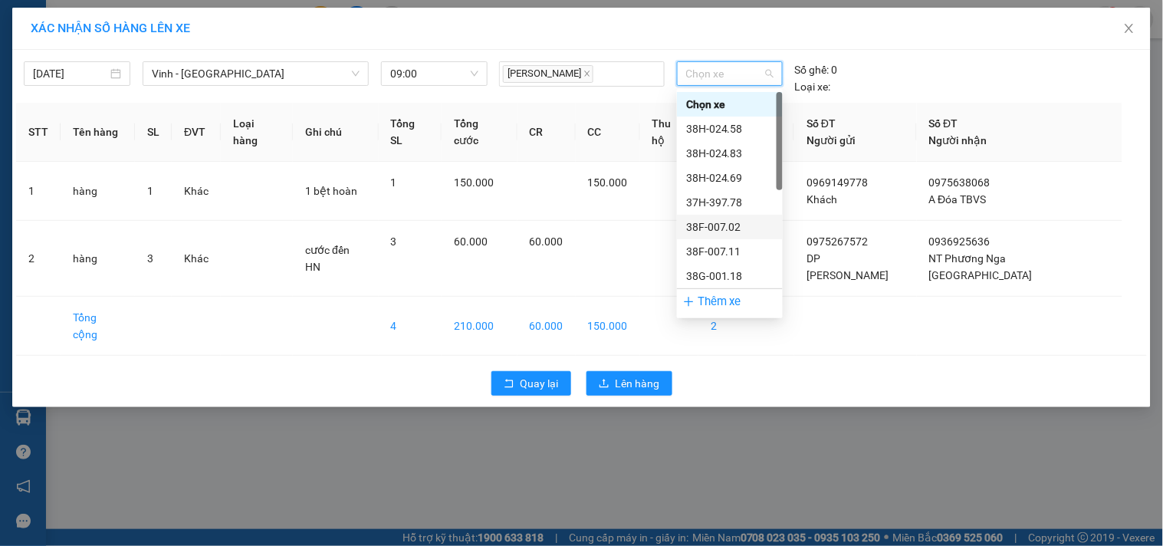
click at [736, 221] on div "38F-007.02" at bounding box center [729, 227] width 87 height 17
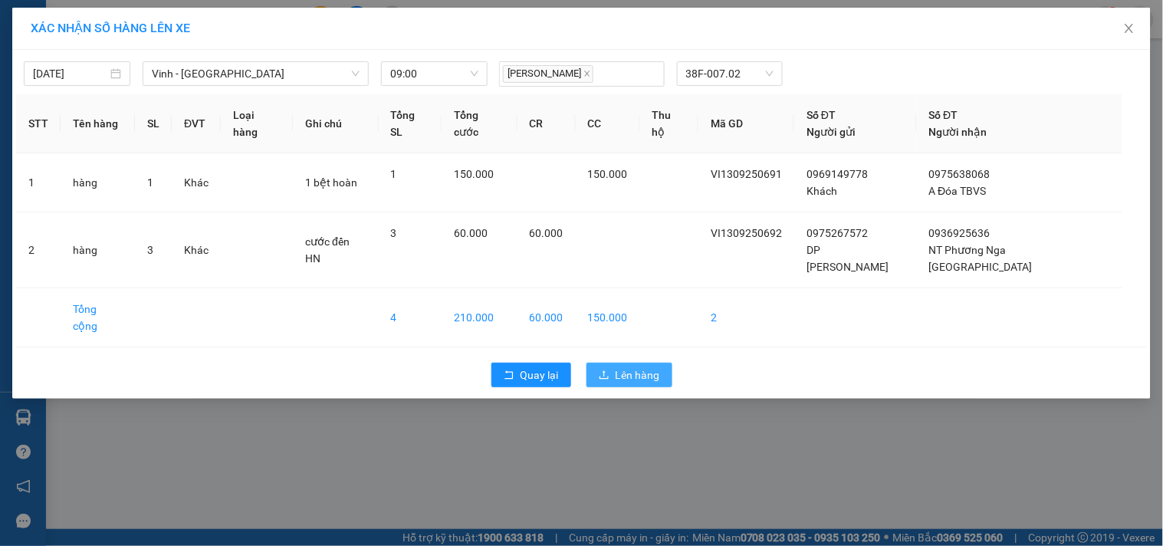
click at [638, 367] on span "Lên hàng" at bounding box center [638, 375] width 44 height 17
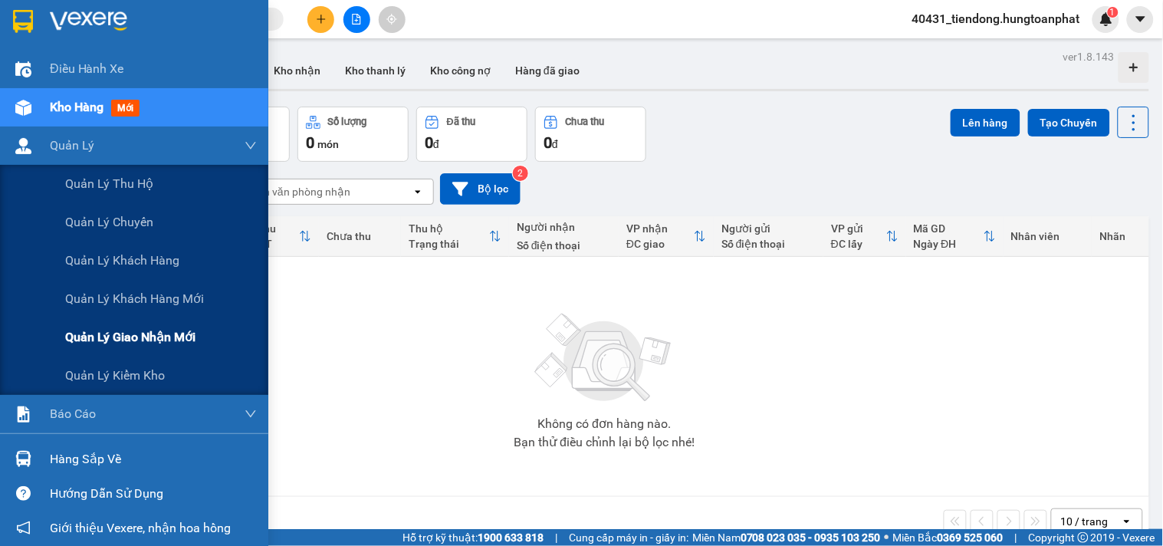
click at [127, 334] on span "Quản lý giao nhận mới" at bounding box center [130, 336] width 130 height 19
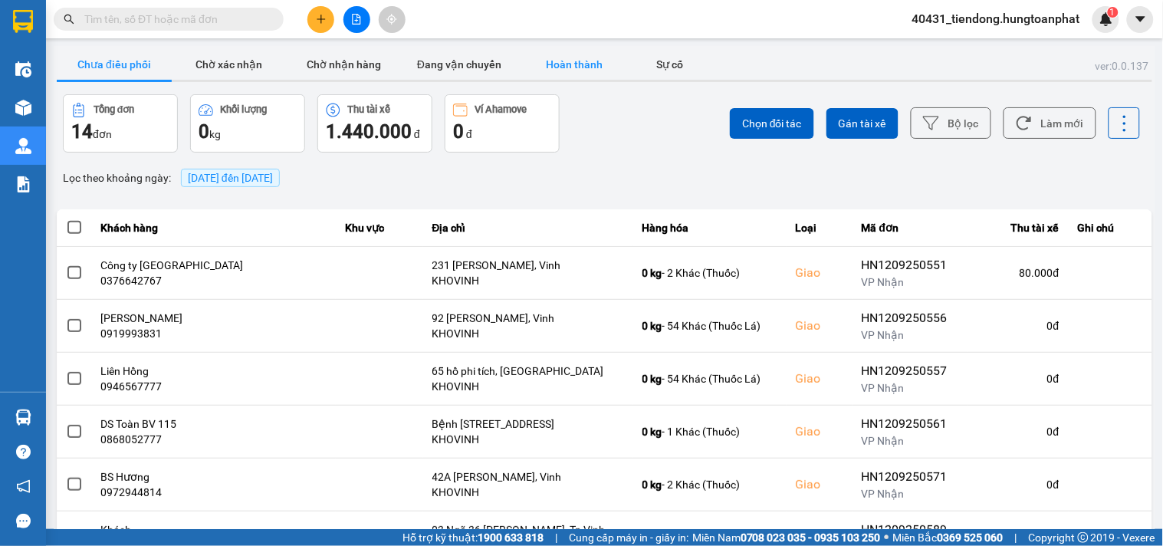
click at [574, 58] on button "Hoàn thành" at bounding box center [574, 64] width 115 height 31
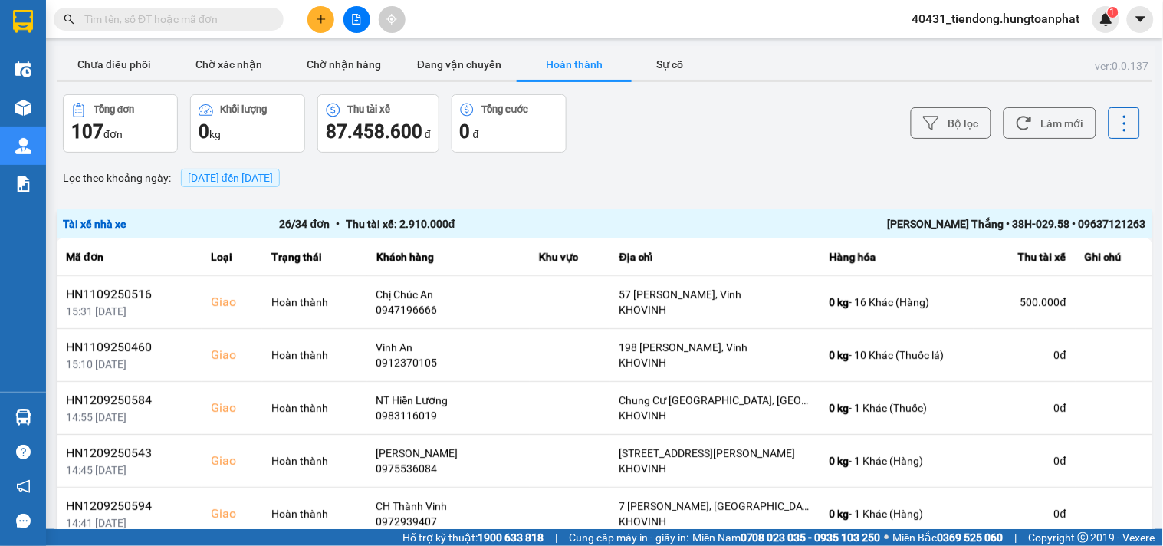
click at [208, 175] on span "[DATE] đến [DATE]" at bounding box center [230, 178] width 85 height 12
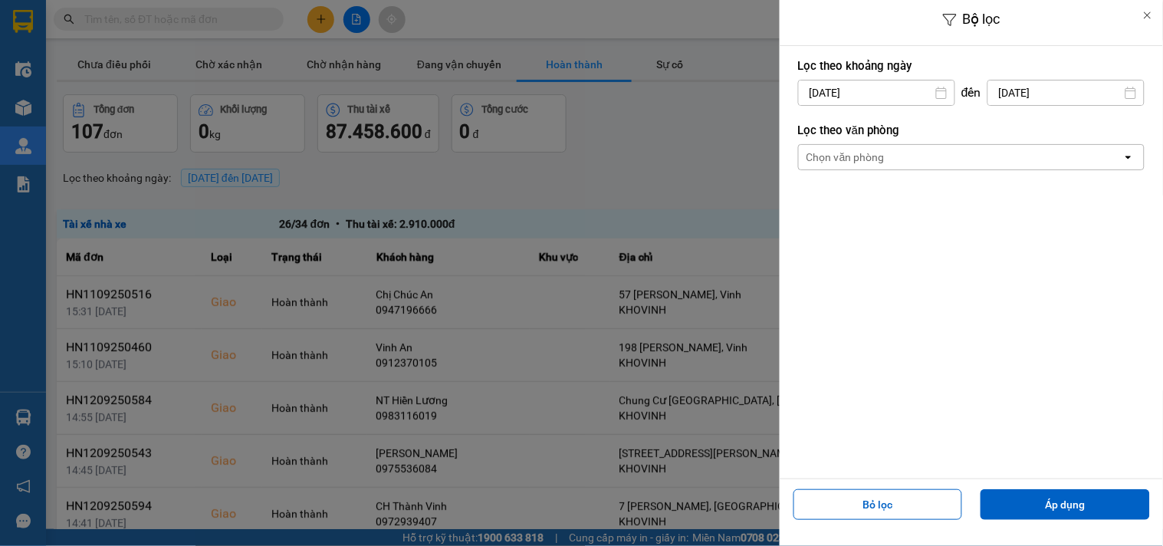
click at [856, 97] on input "[DATE]" at bounding box center [877, 93] width 156 height 25
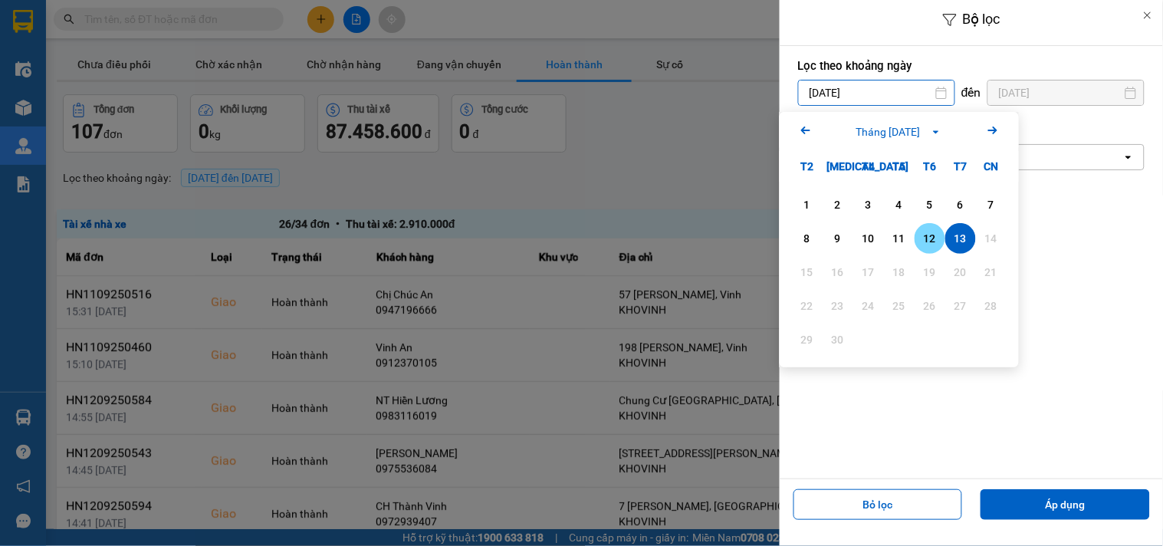
click at [930, 236] on div "12" at bounding box center [930, 238] width 21 height 18
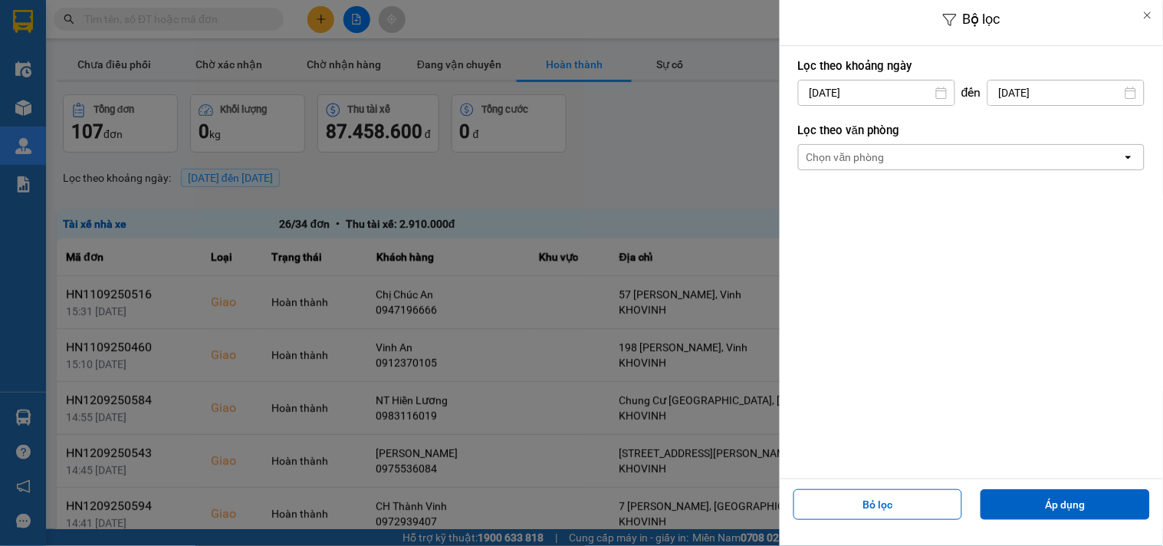
type input "[DATE]"
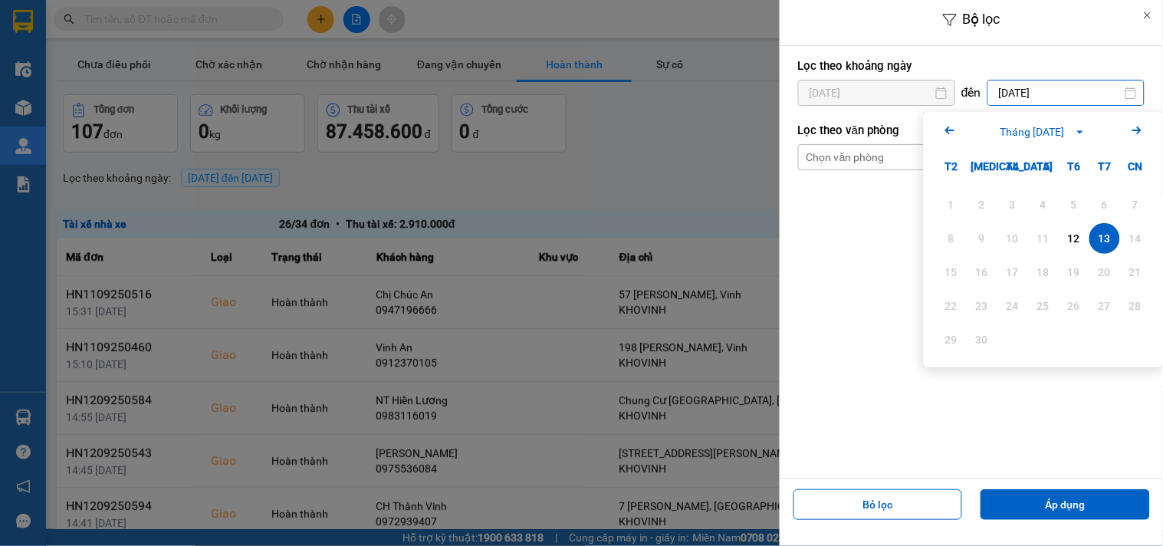
click at [1009, 94] on input "[DATE]" at bounding box center [1067, 93] width 156 height 25
click at [1075, 239] on div "12" at bounding box center [1074, 238] width 21 height 18
type input "[DATE]"
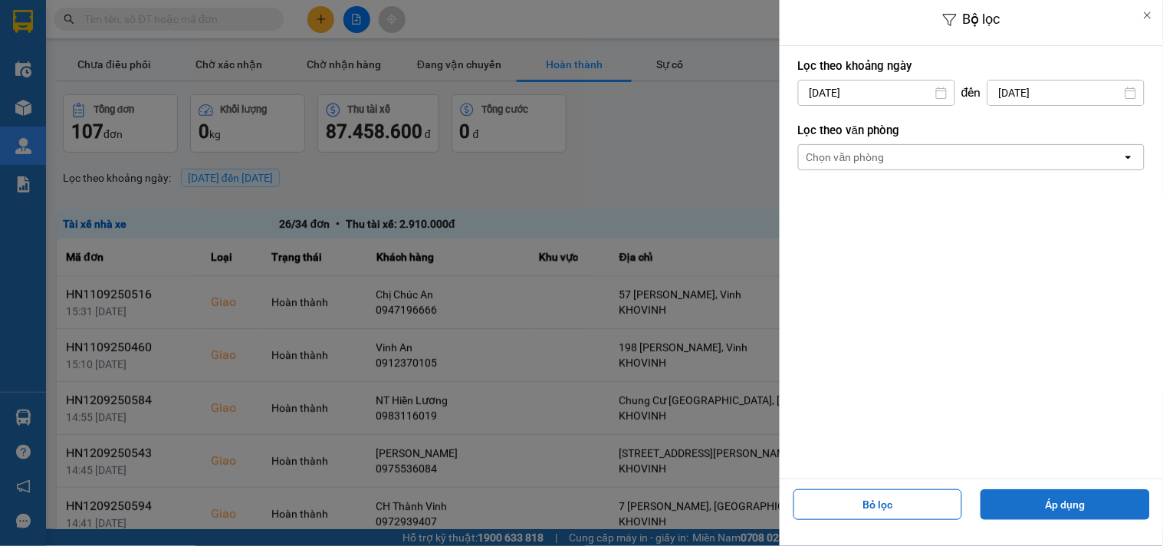
click at [1090, 508] on button "Áp dụng" at bounding box center [1065, 504] width 169 height 31
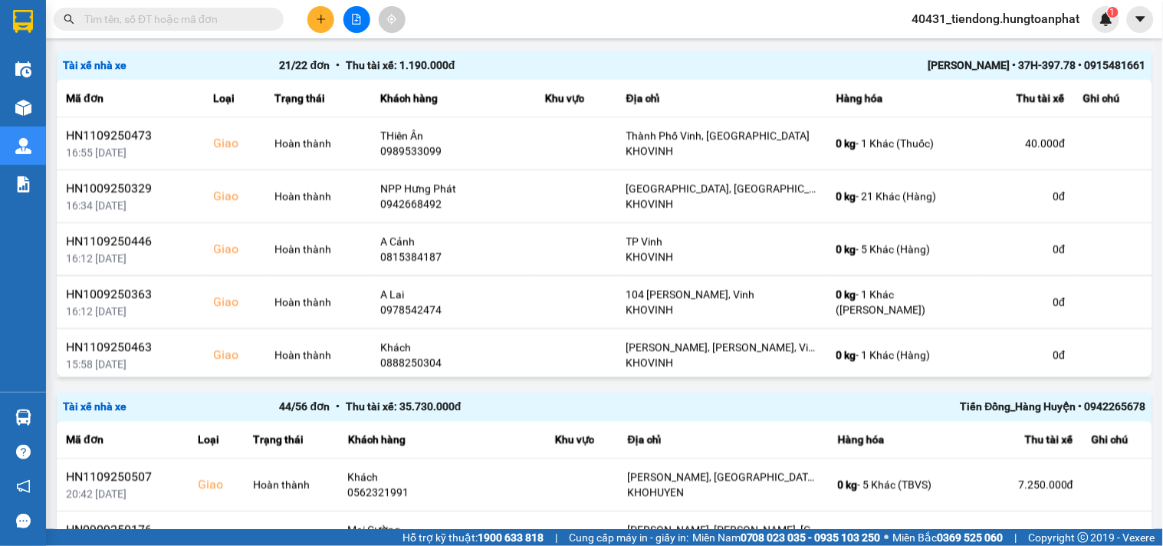
scroll to position [614, 0]
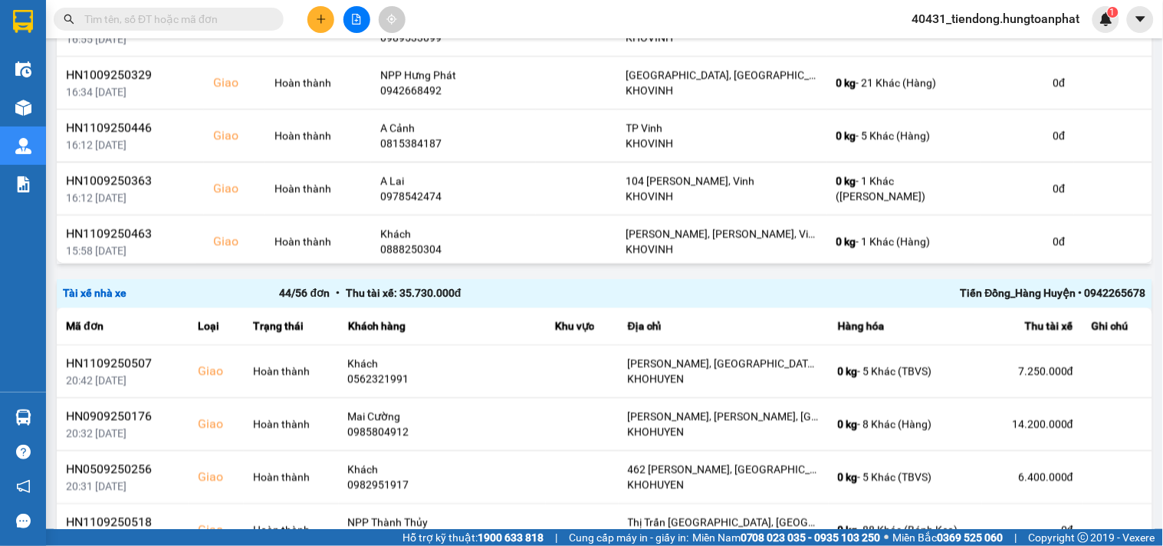
click at [1035, 294] on div "Tiến Đồng_Hàng Huyện • 0942265678" at bounding box center [929, 293] width 433 height 17
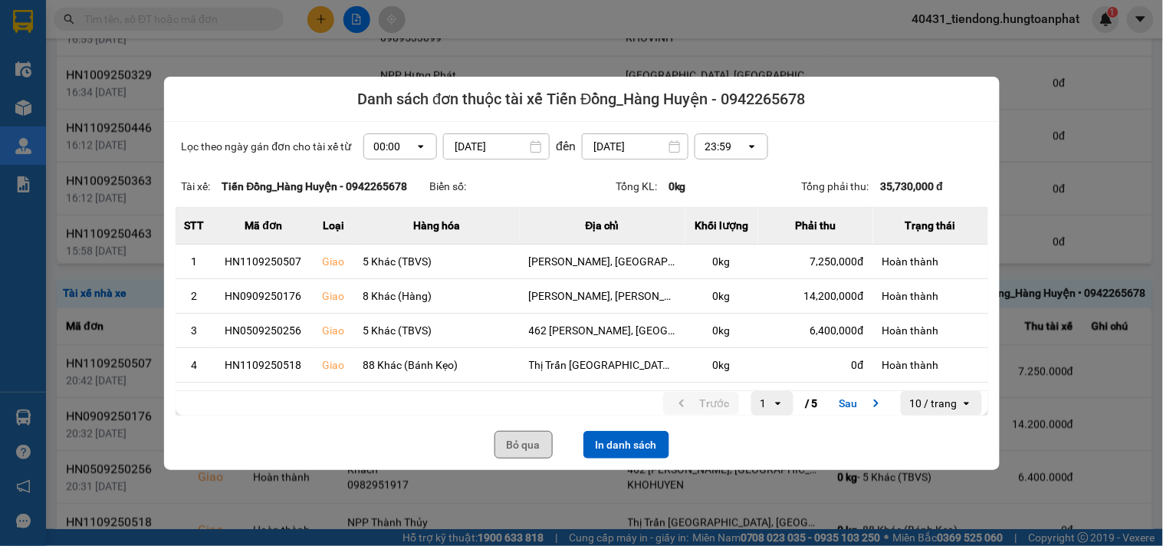
drag, startPoint x: 523, startPoint y: 441, endPoint x: 1095, endPoint y: 338, distance: 581.3
click at [524, 441] on button "Bỏ qua" at bounding box center [524, 445] width 58 height 28
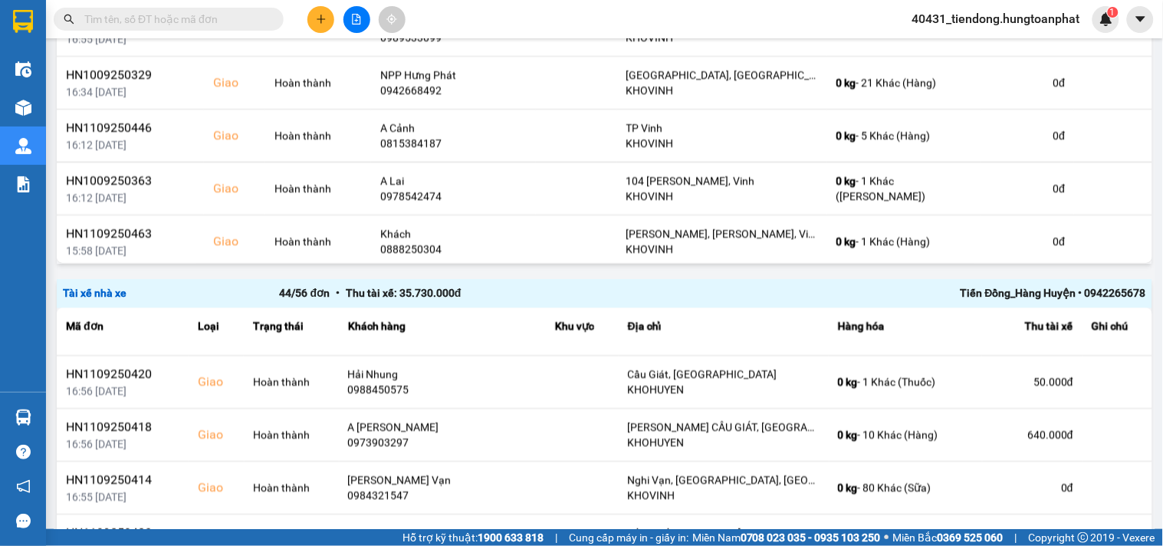
scroll to position [1343, 0]
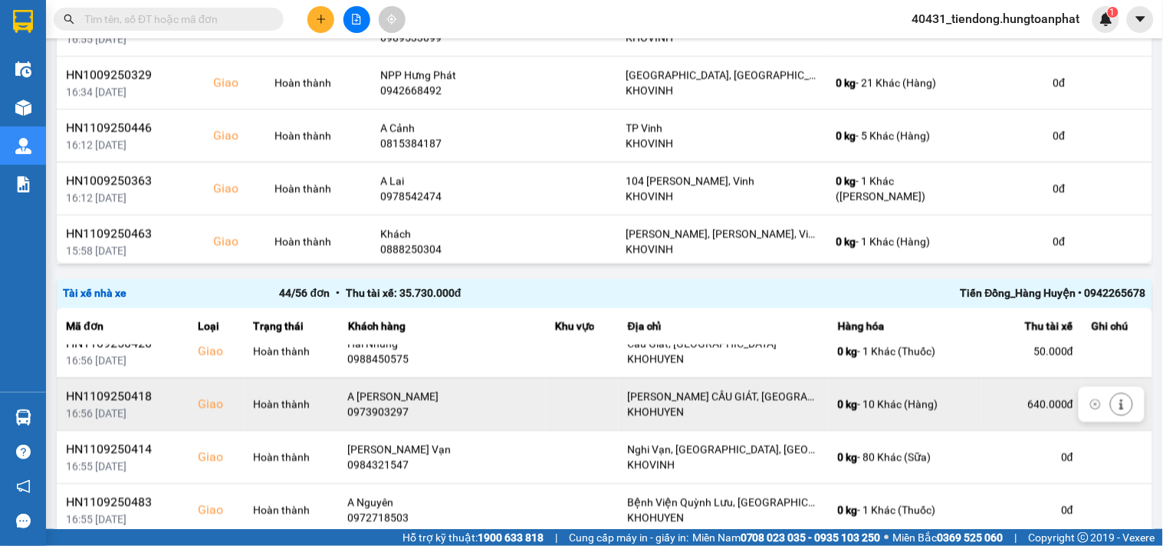
click at [1117, 410] on icon at bounding box center [1122, 405] width 11 height 11
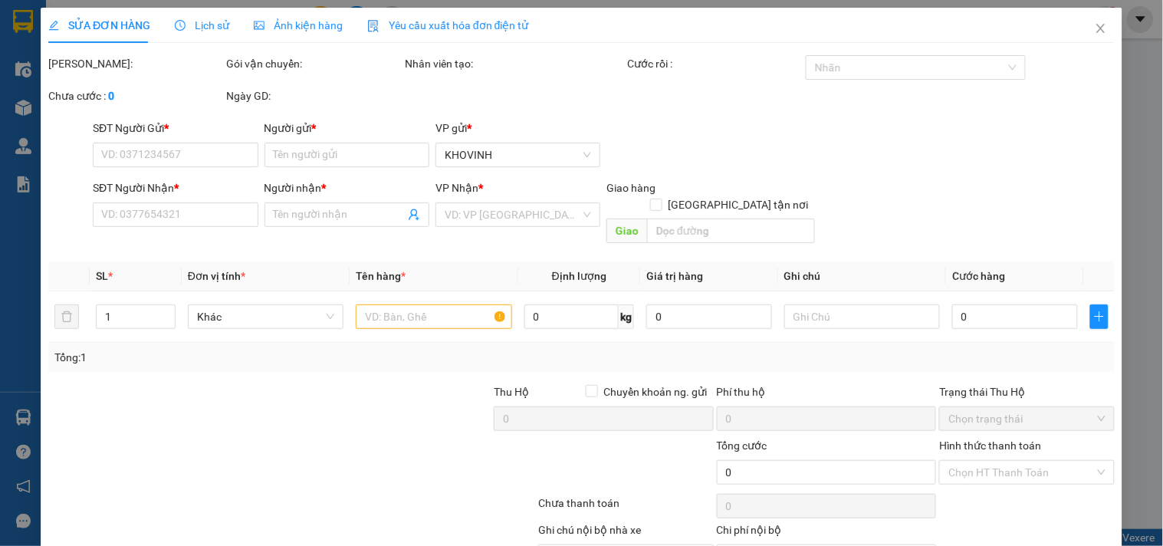
type input "0394705309"
type input "E Hoa"
type input "0973903297"
type input "A [PERSON_NAME]"
checkbox input "true"
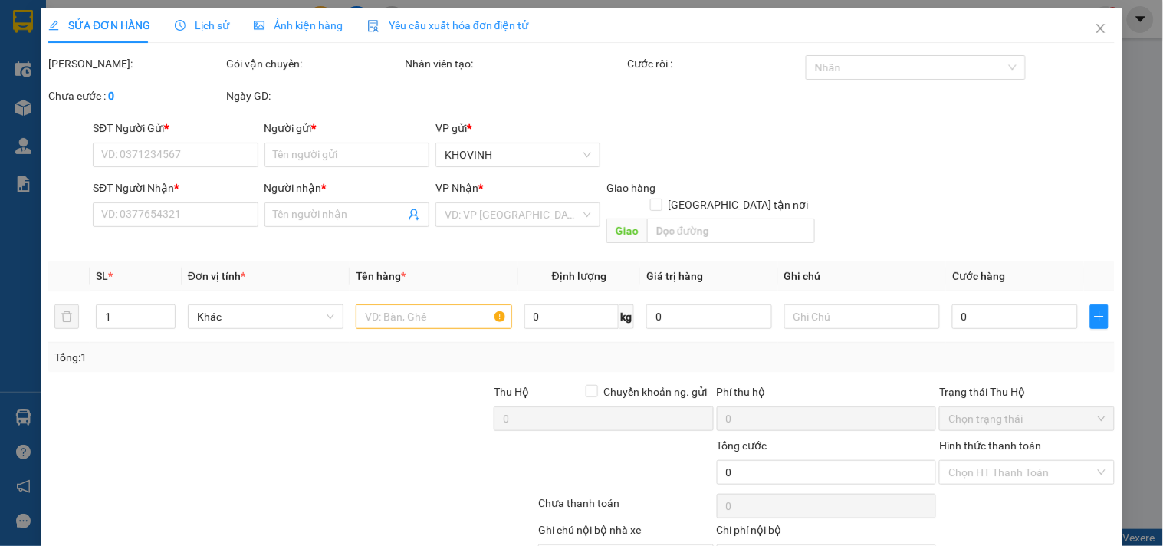
type input "[PERSON_NAME] CẦU GIÁT, [GEOGRAPHIC_DATA]"
type input "640.000"
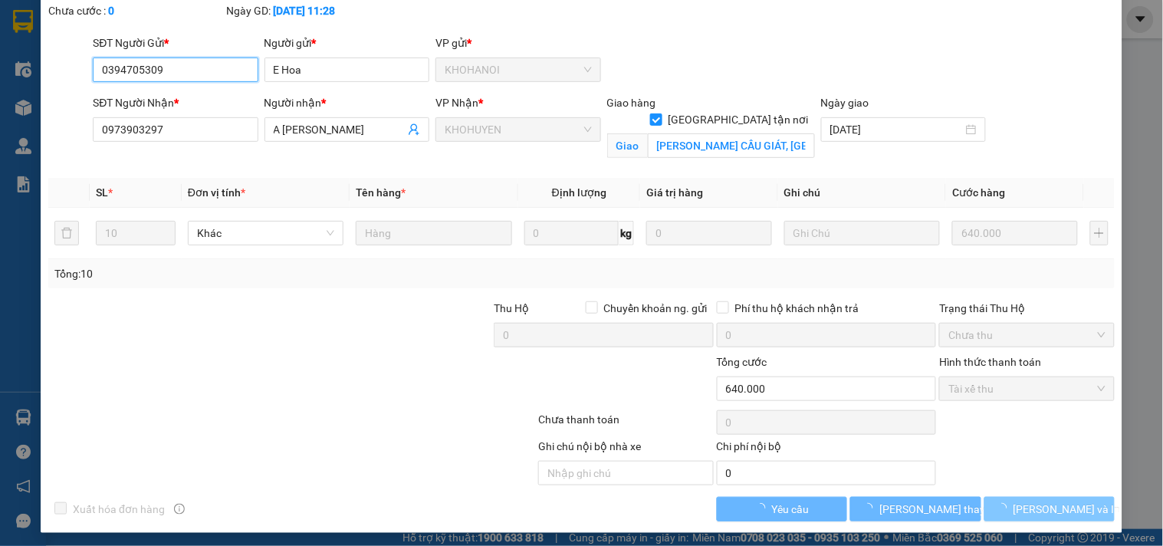
scroll to position [120, 0]
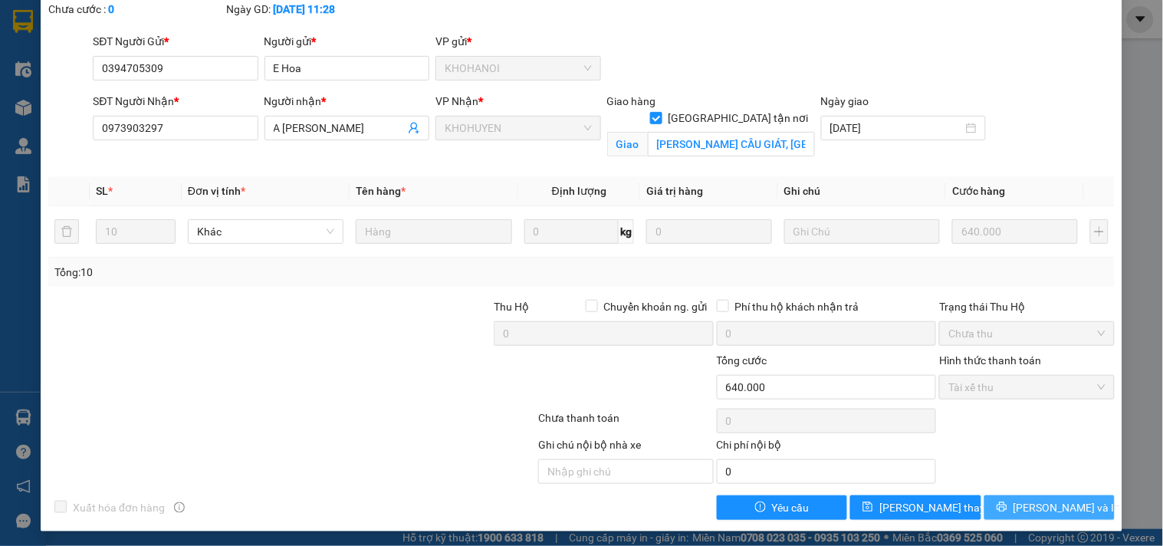
click at [1069, 504] on button "[PERSON_NAME] và In" at bounding box center [1050, 507] width 130 height 25
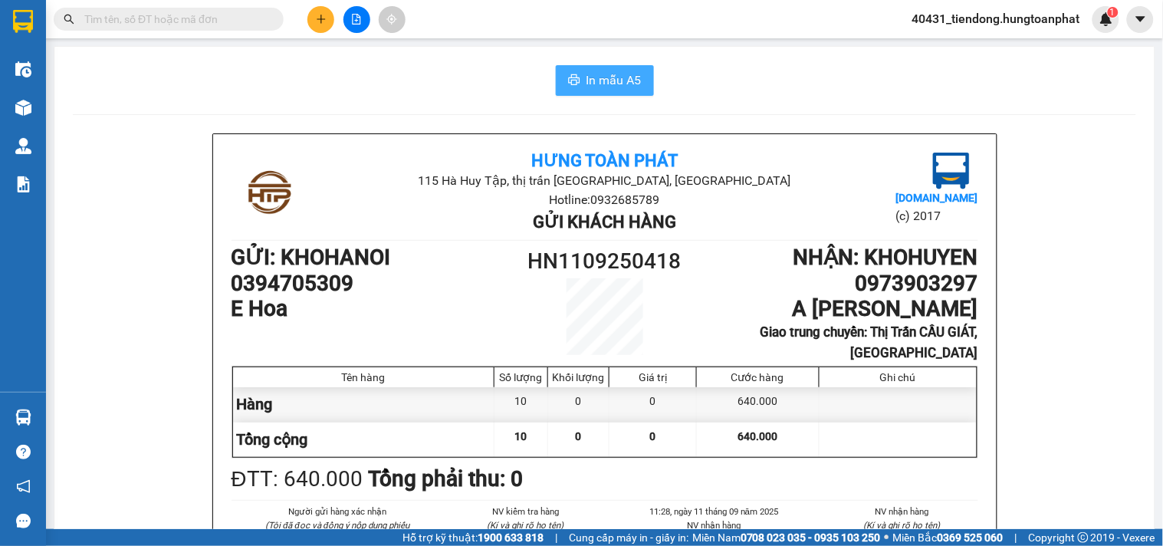
click at [617, 77] on span "In mẫu A5" at bounding box center [614, 80] width 55 height 19
click at [1107, 21] on img at bounding box center [1107, 19] width 14 height 14
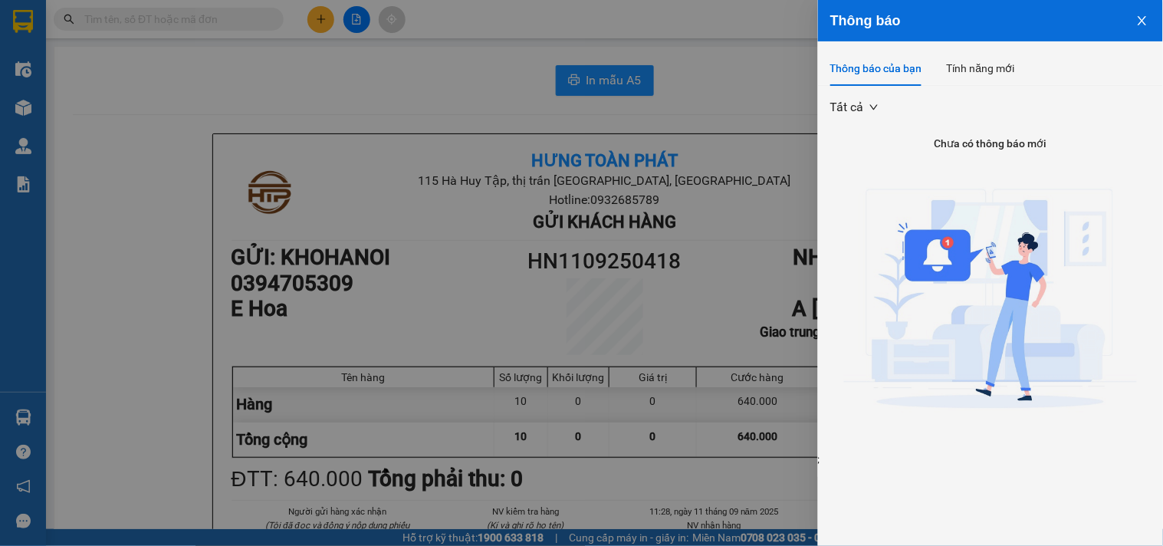
click at [1151, 18] on button "Close" at bounding box center [1142, 19] width 41 height 39
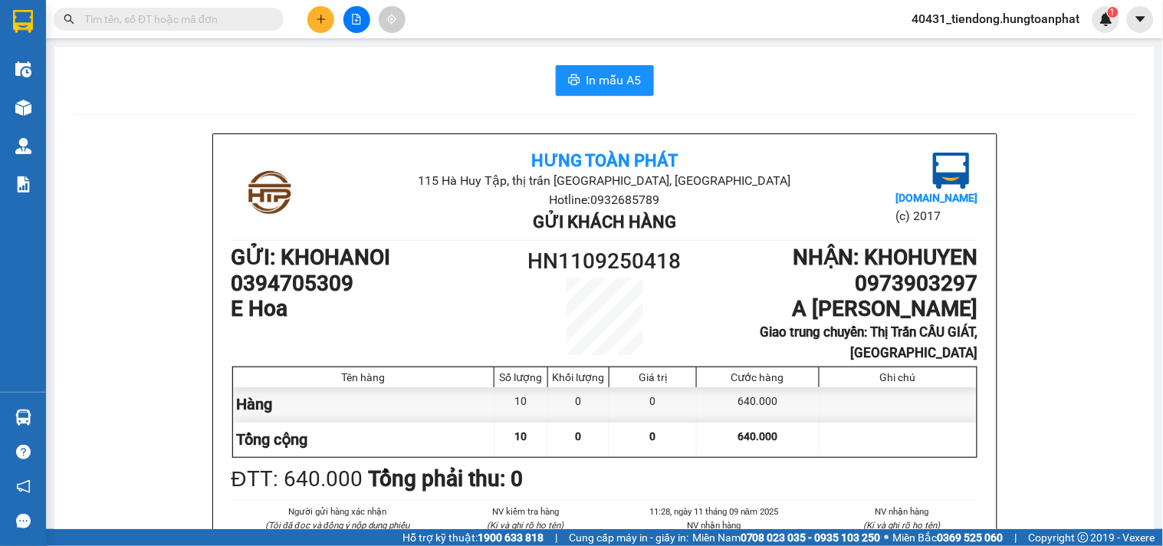
click at [1043, 18] on span "40431_tiendong.hungtoanphat" at bounding box center [996, 18] width 192 height 19
click at [966, 47] on span "Đăng xuất" at bounding box center [1002, 47] width 163 height 17
